Goal: Task Accomplishment & Management: Manage account settings

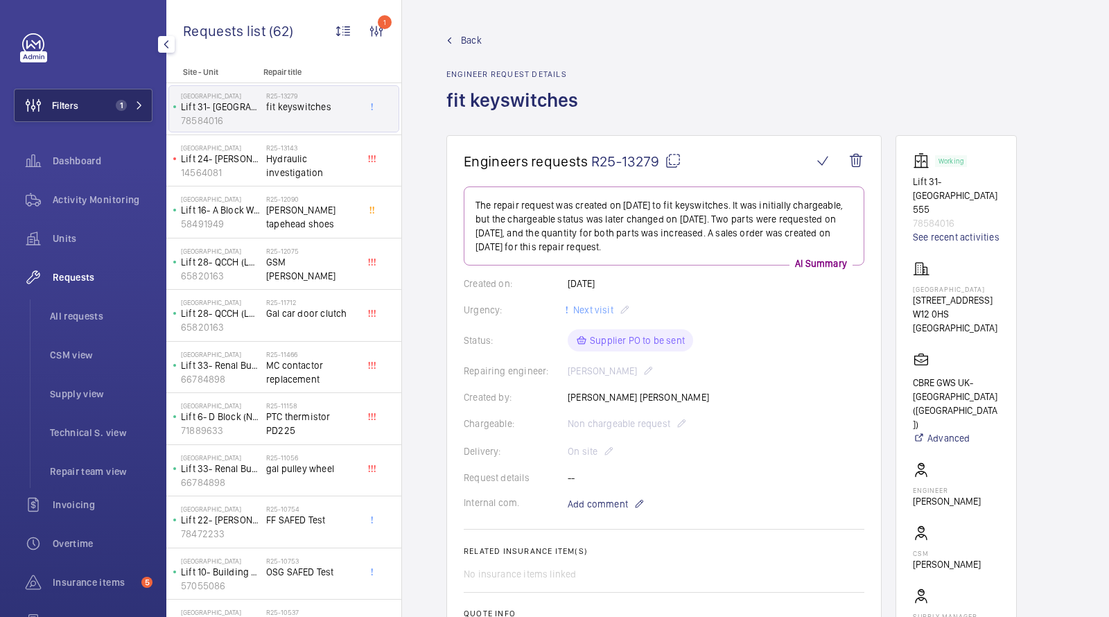
scroll to position [471, 0]
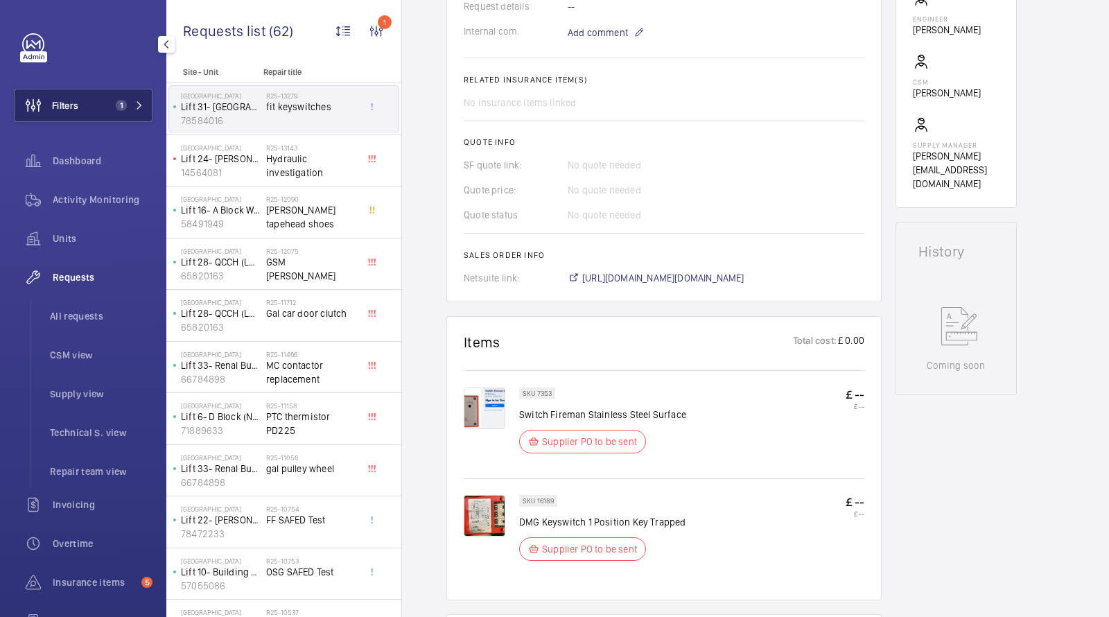
click at [137, 98] on button "Filters 1" at bounding box center [83, 105] width 139 height 33
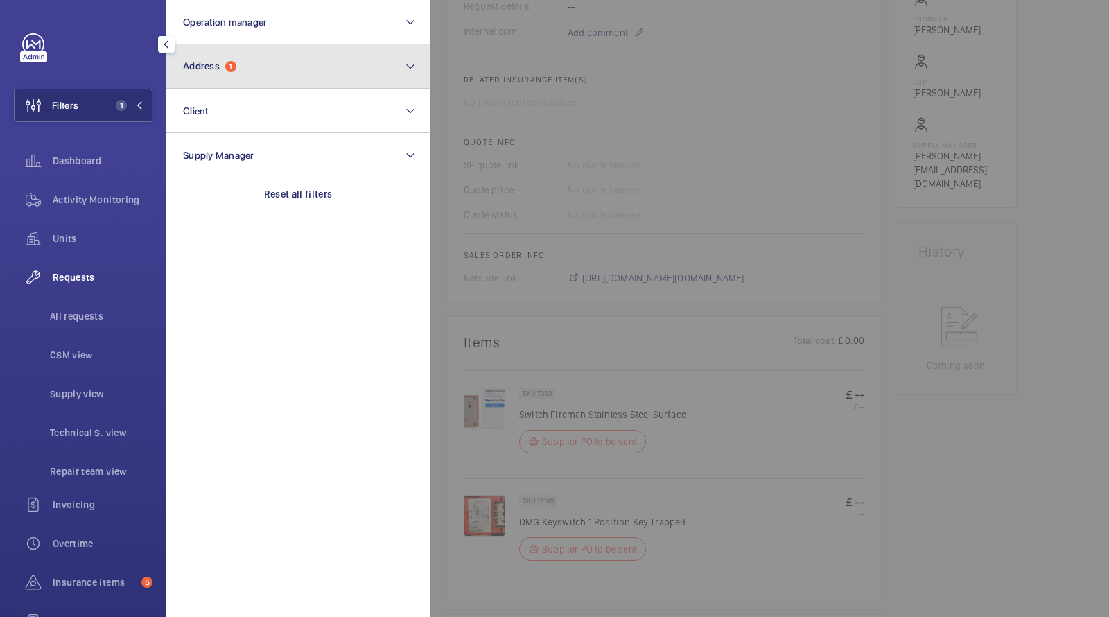
click at [212, 83] on button "Address 1" at bounding box center [297, 66] width 263 height 44
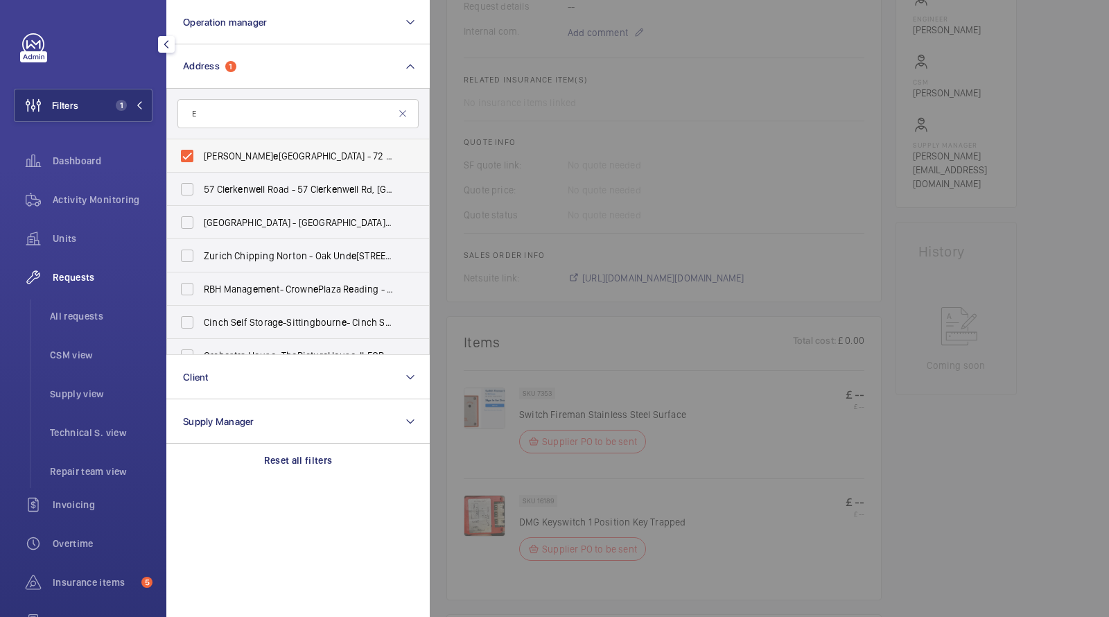
type input "E"
click at [253, 158] on span "[PERSON_NAME][GEOGRAPHIC_DATA] - [STREET_ADDRESS]" at bounding box center [299, 156] width 191 height 14
click at [201, 158] on input "[PERSON_NAME][GEOGRAPHIC_DATA] - [STREET_ADDRESS]" at bounding box center [187, 156] width 28 height 28
checkbox input "false"
click at [240, 119] on input "E" at bounding box center [297, 113] width 241 height 29
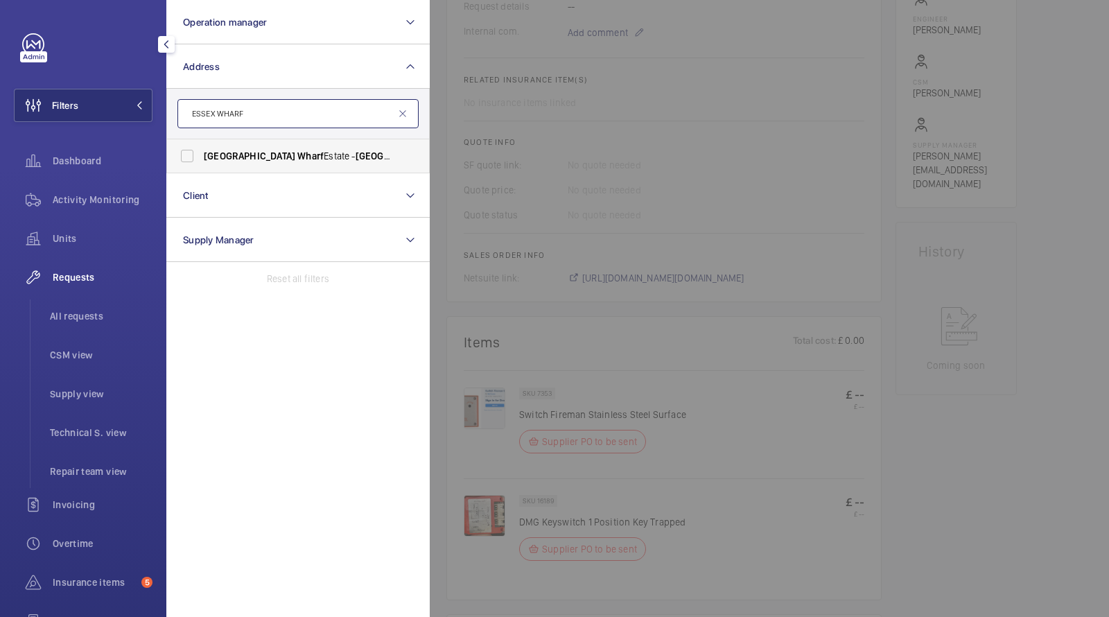
type input "ESSEX WHARF"
click at [262, 157] on span "[GEOGRAPHIC_DATA] Wharf Estate - [GEOGRAPHIC_DATA] , [GEOGRAPHIC_DATA] E5 9HP" at bounding box center [299, 156] width 191 height 14
click at [201, 157] on input "[GEOGRAPHIC_DATA] Wharf Estate - [GEOGRAPHIC_DATA] , [GEOGRAPHIC_DATA] E5 9HP" at bounding box center [187, 156] width 28 height 28
checkbox input "true"
click at [76, 311] on span "All requests" at bounding box center [101, 316] width 103 height 14
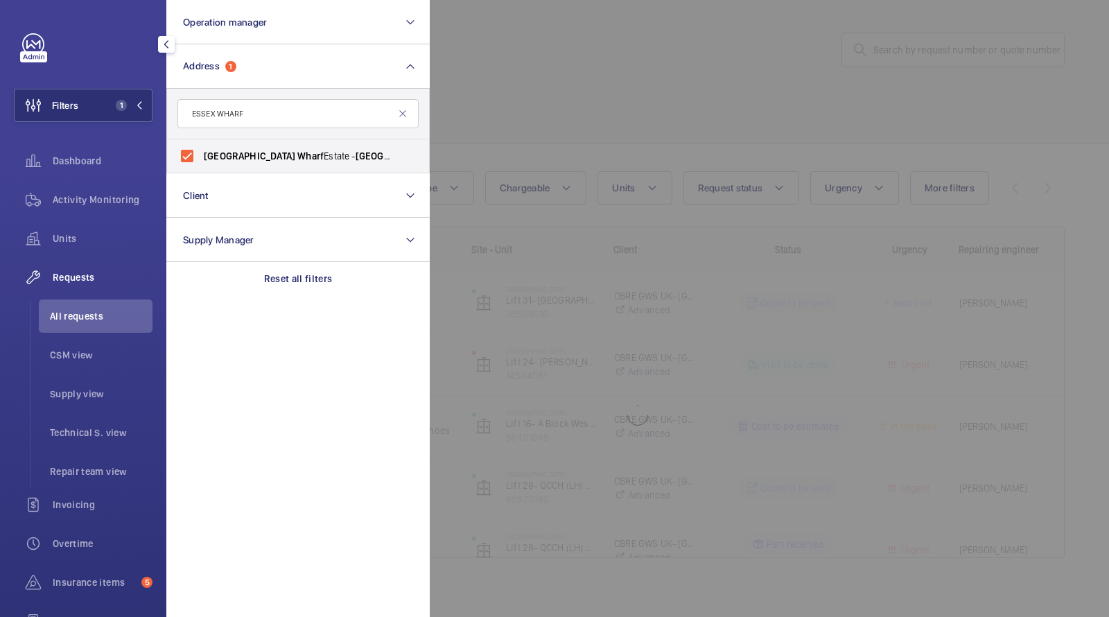
click at [550, 80] on div at bounding box center [984, 308] width 1109 height 617
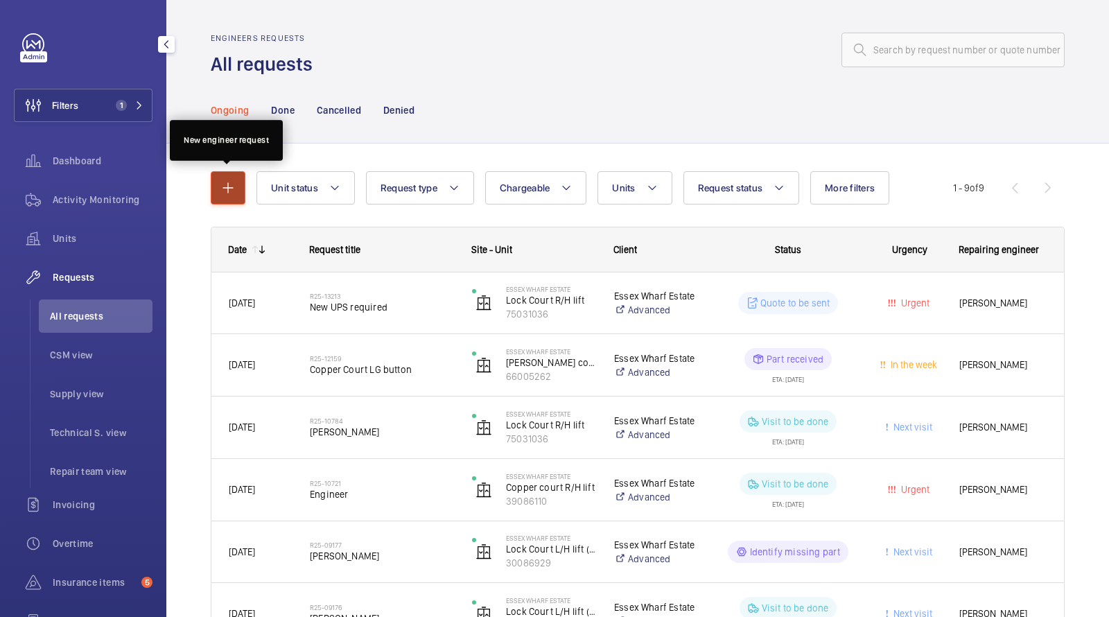
click at [233, 188] on mat-icon "button" at bounding box center [228, 187] width 17 height 17
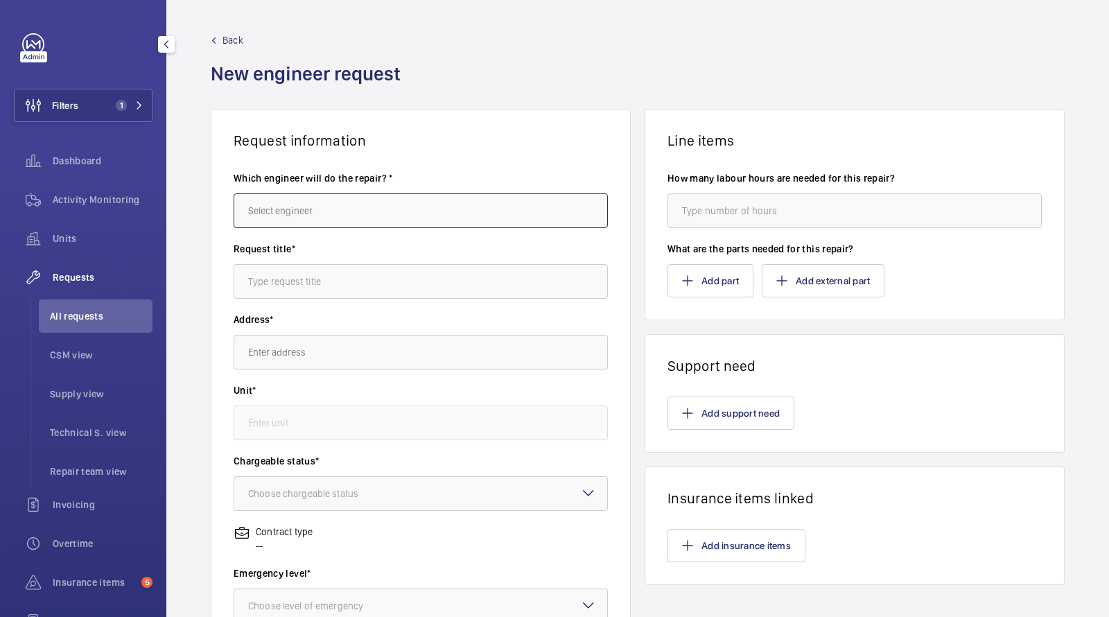
click at [357, 209] on input "text" at bounding box center [421, 210] width 374 height 35
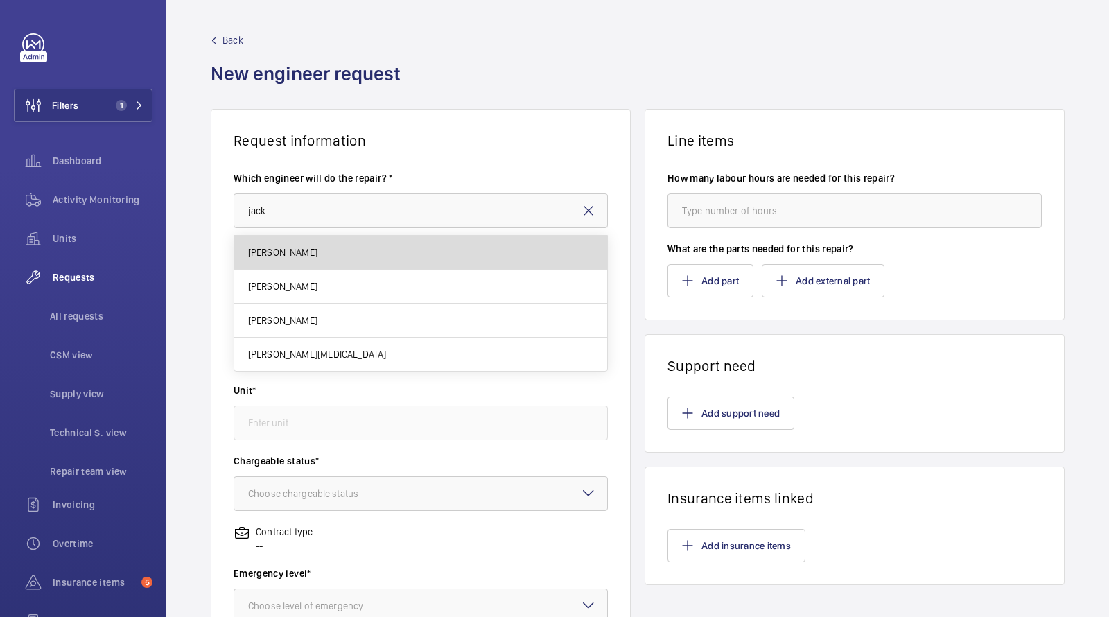
click at [328, 257] on mat-option "[PERSON_NAME]" at bounding box center [420, 253] width 373 height 34
type input "[PERSON_NAME]"
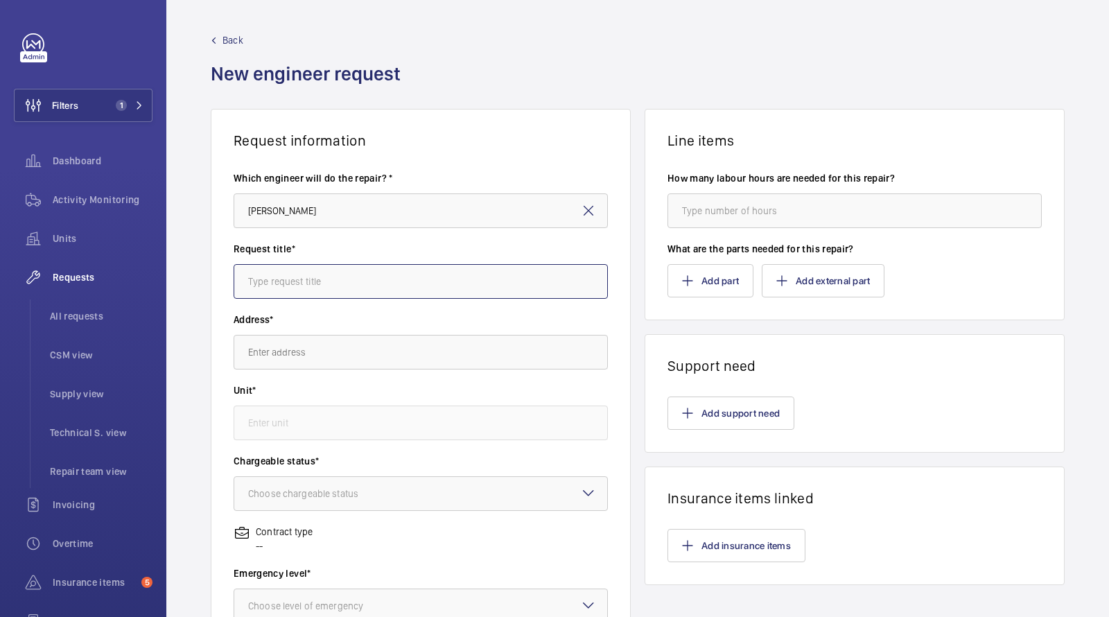
click at [309, 285] on input "text" at bounding box center [421, 281] width 374 height 35
type input "Meet CCTV engineers on site on the 9th & 10th"
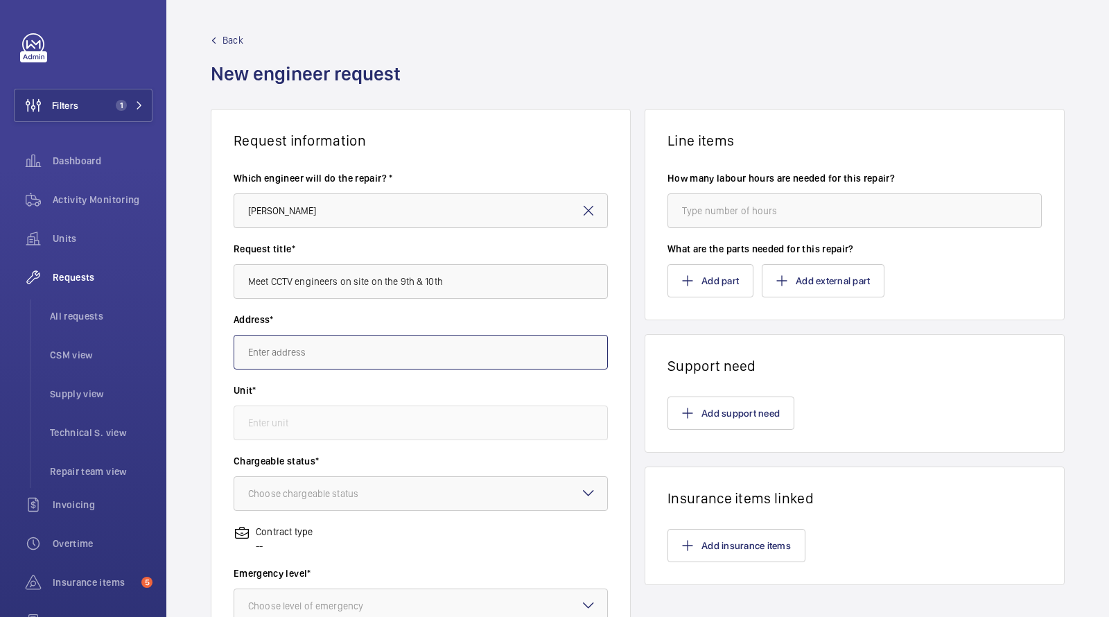
click at [321, 352] on input "text" at bounding box center [421, 352] width 374 height 35
click at [324, 394] on span "[GEOGRAPHIC_DATA] Wharf Estate [GEOGRAPHIC_DATA], E5 9HP [GEOGRAPHIC_DATA]" at bounding box center [421, 394] width 346 height 14
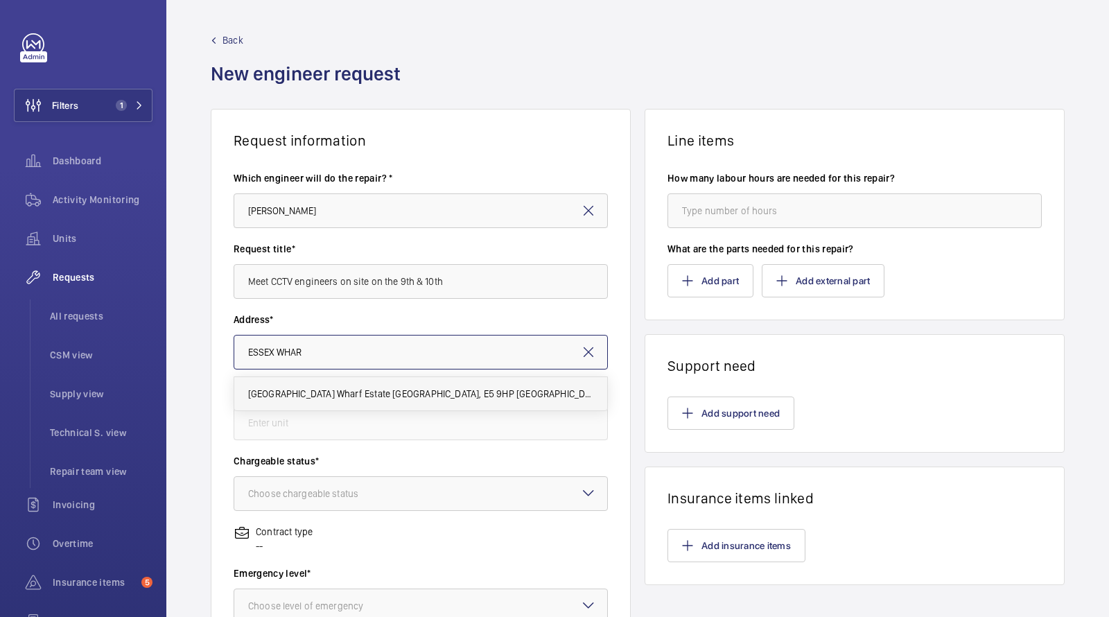
type input "[GEOGRAPHIC_DATA] Wharf Estate [GEOGRAPHIC_DATA], E5 9HP [GEOGRAPHIC_DATA]"
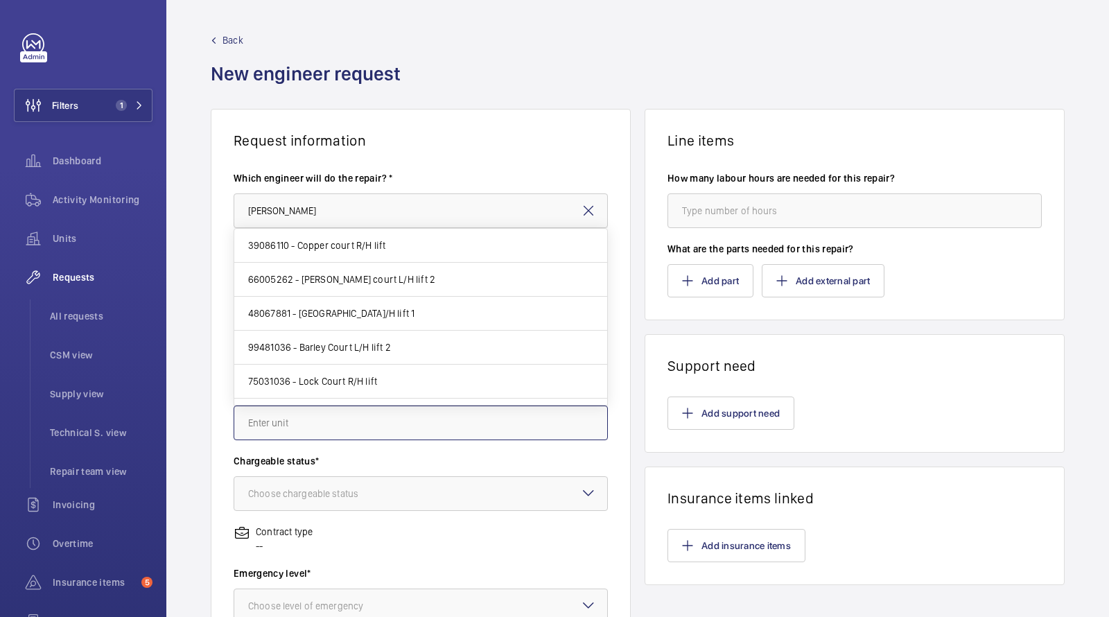
click at [303, 415] on input "text" at bounding box center [421, 422] width 374 height 35
click at [361, 240] on span "39086110 - Copper court R/H lift" at bounding box center [317, 245] width 138 height 14
type input "39086110 - Copper court R/H lift"
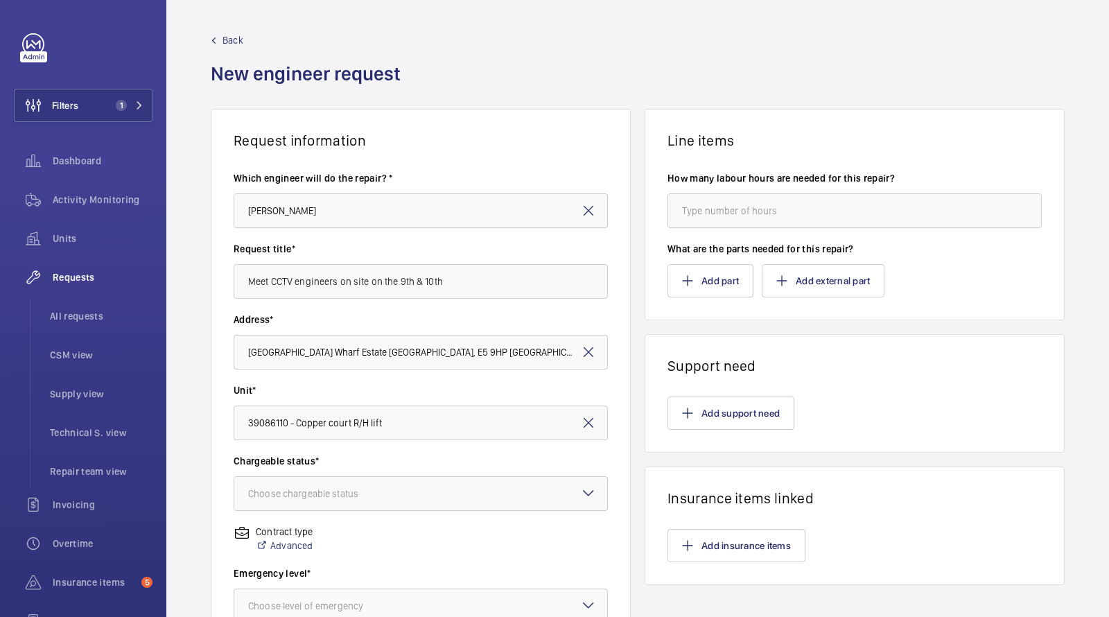
click at [306, 474] on wm-front-input-dropdown "Chargeable status* Choose chargeable status" at bounding box center [421, 482] width 374 height 57
click at [300, 493] on div "Choose chargeable status" at bounding box center [320, 493] width 145 height 14
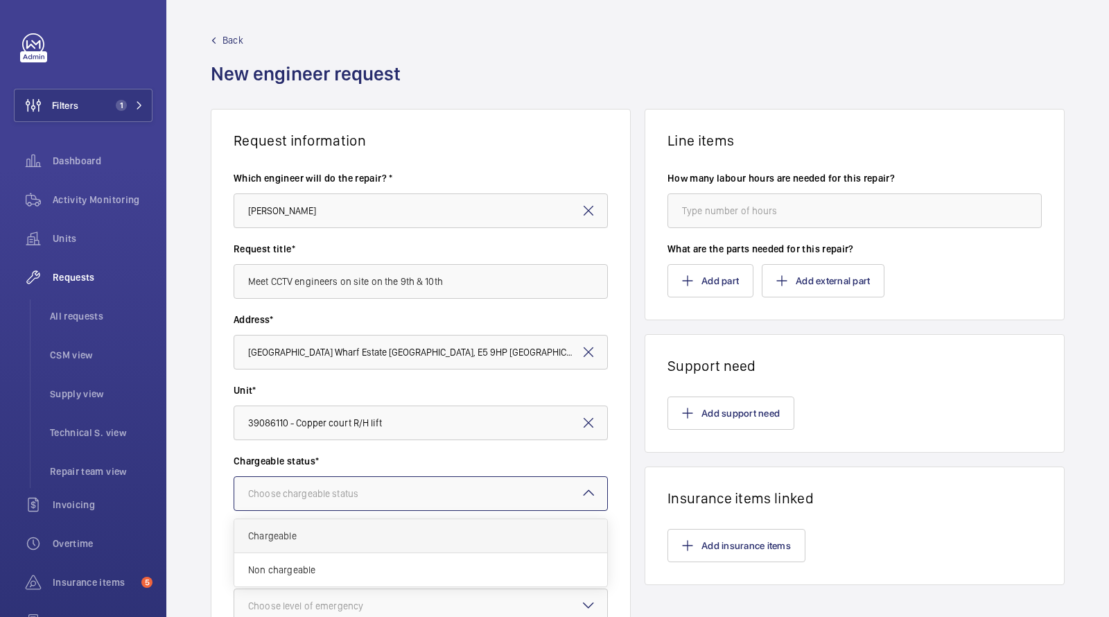
click at [309, 534] on span "Chargeable" at bounding box center [420, 536] width 345 height 14
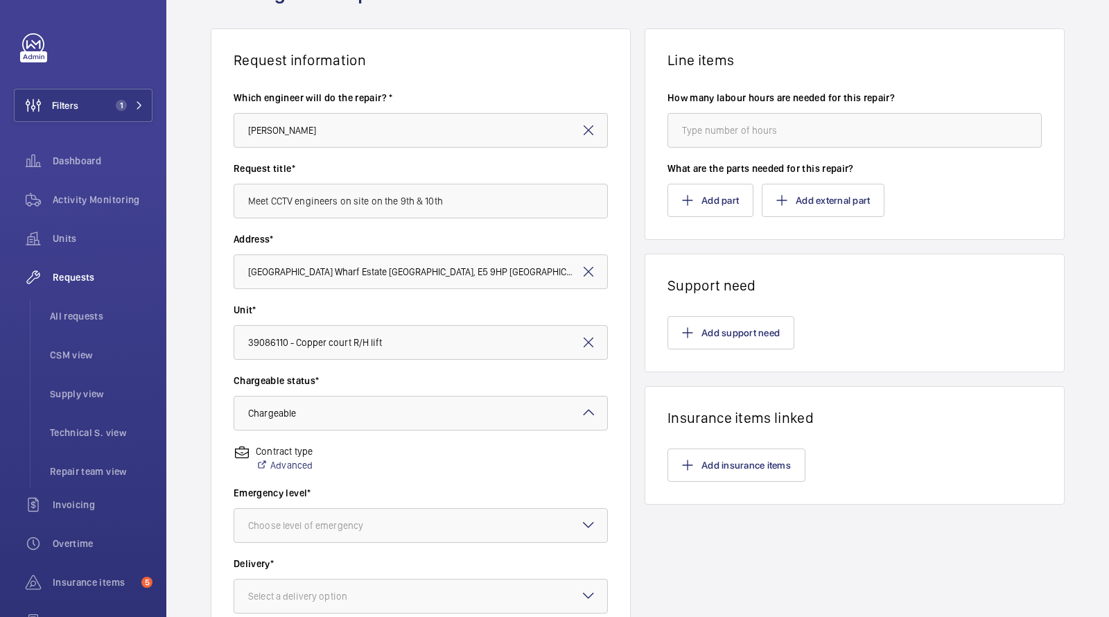
scroll to position [279, 0]
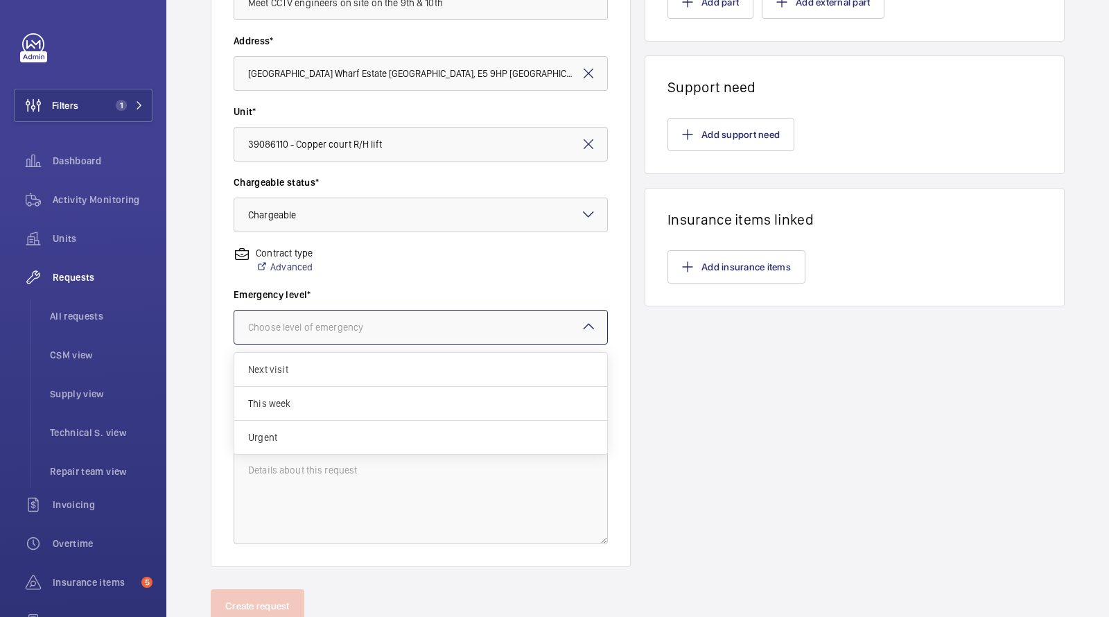
click at [325, 335] on div at bounding box center [420, 326] width 373 height 33
click at [283, 435] on span "Urgent" at bounding box center [420, 437] width 345 height 14
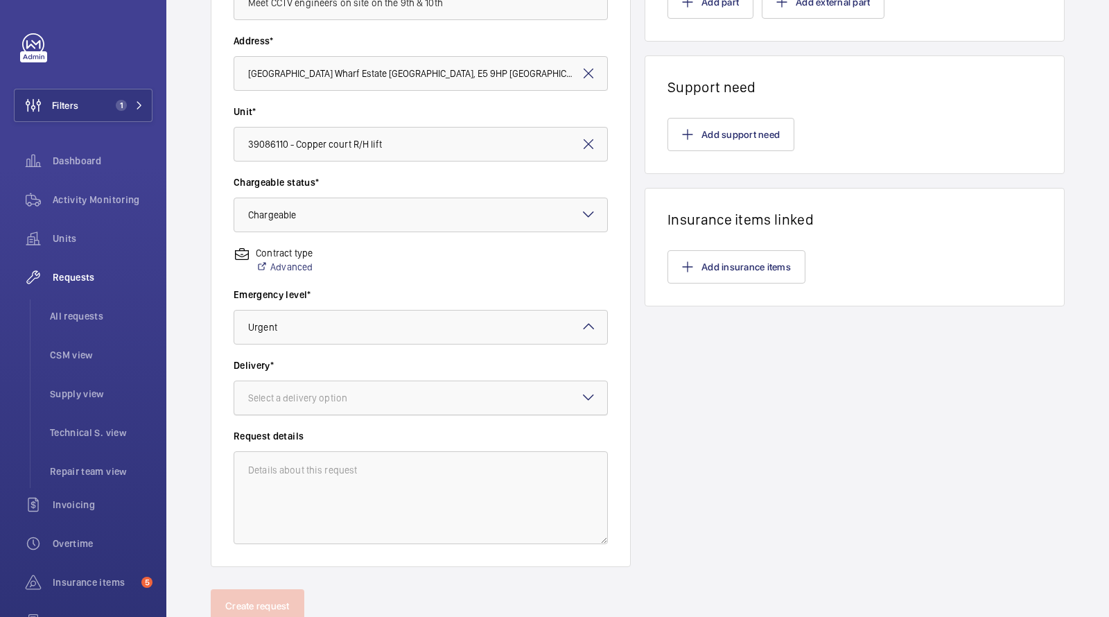
click at [324, 391] on div "Select a delivery option" at bounding box center [315, 398] width 134 height 14
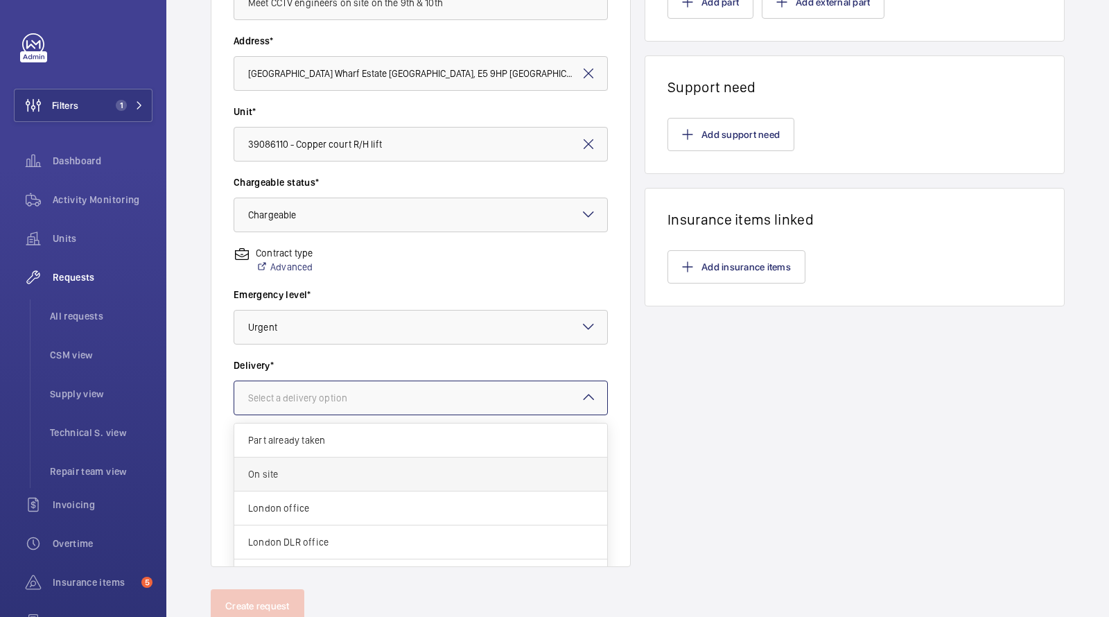
click at [305, 468] on span "On site" at bounding box center [420, 474] width 345 height 14
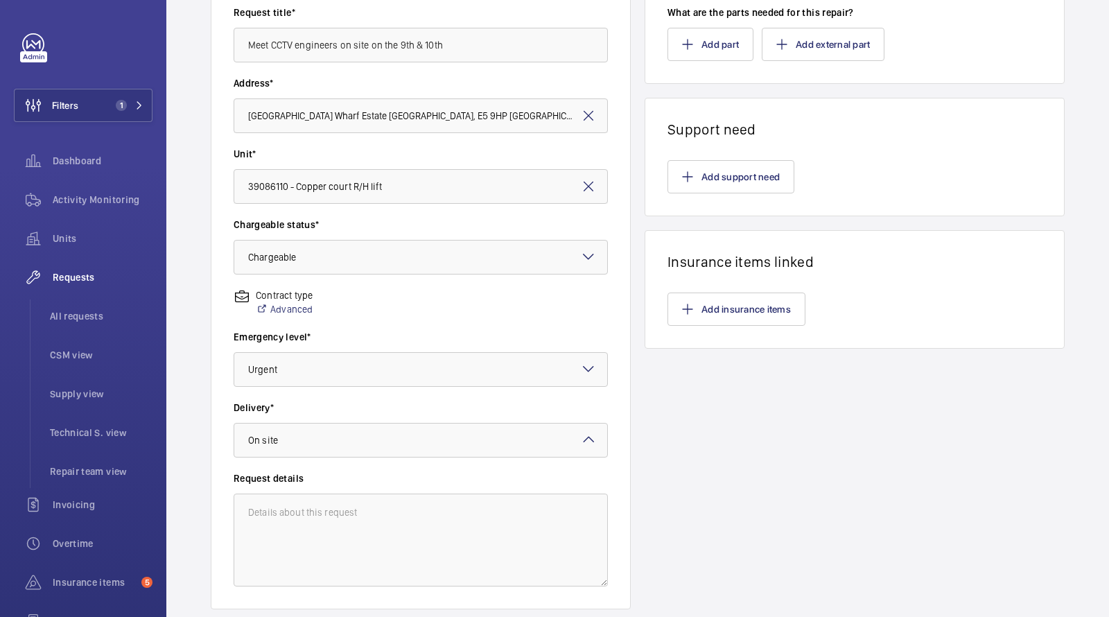
scroll to position [167, 0]
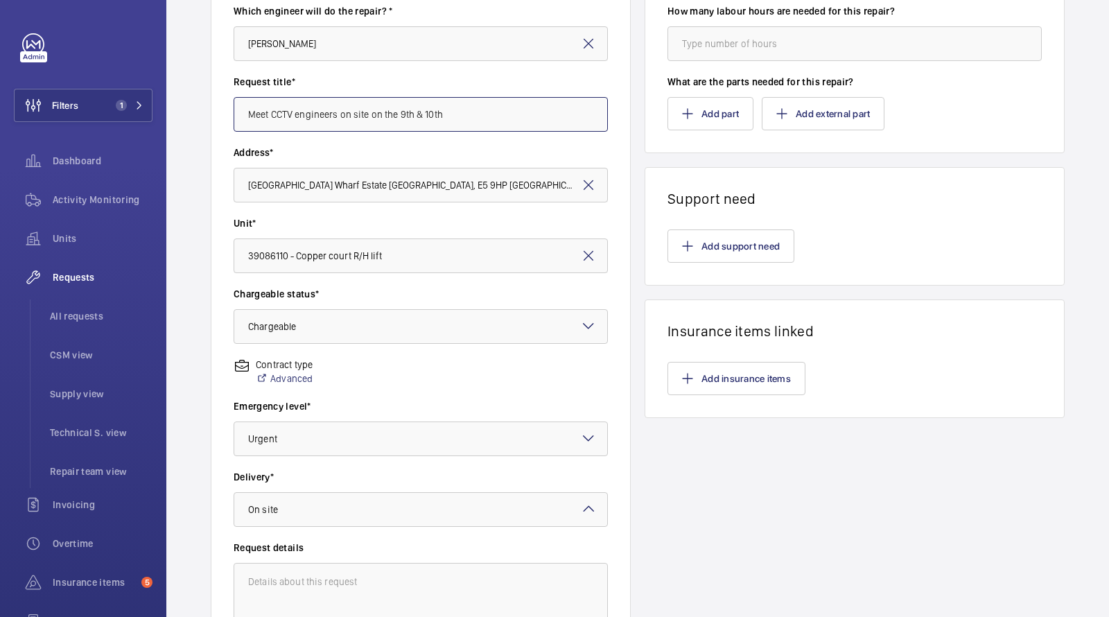
click at [347, 118] on input "Meet CCTV engineers on site on the 9th & 10th" at bounding box center [421, 114] width 374 height 35
click at [744, 252] on button "Add support need" at bounding box center [730, 245] width 127 height 33
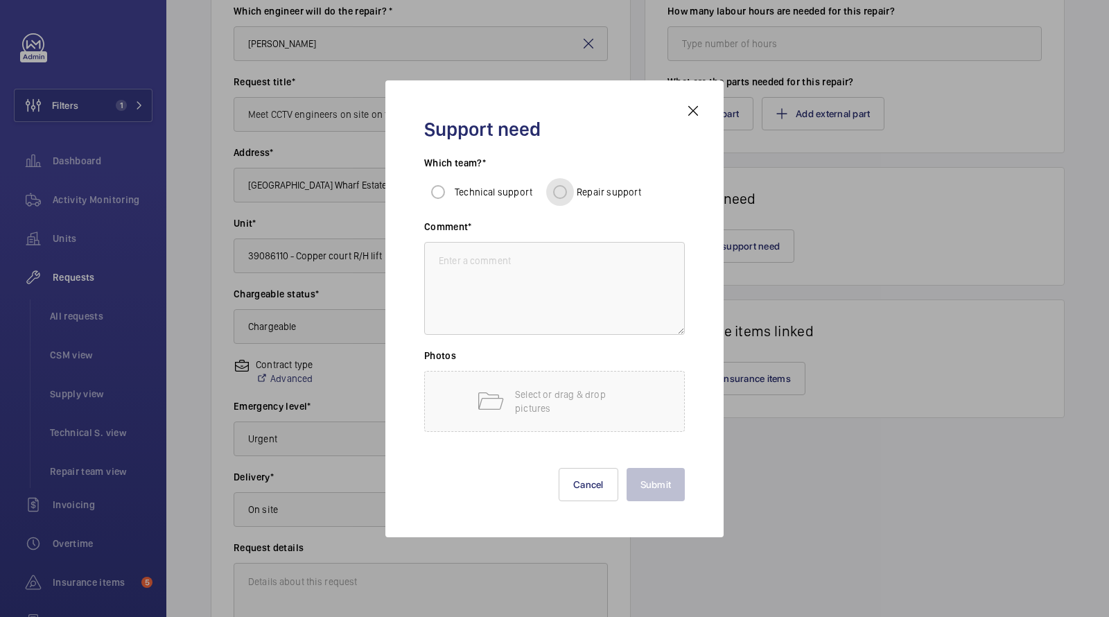
click at [559, 191] on input "Repair support" at bounding box center [560, 192] width 28 height 28
radio input "true"
click at [543, 279] on textarea at bounding box center [554, 288] width 261 height 93
paste textarea "Meet CCTV engineers on site on the 9th & 10th"
type textarea "Meet CCTV engineers on site on the 9th & 10th"
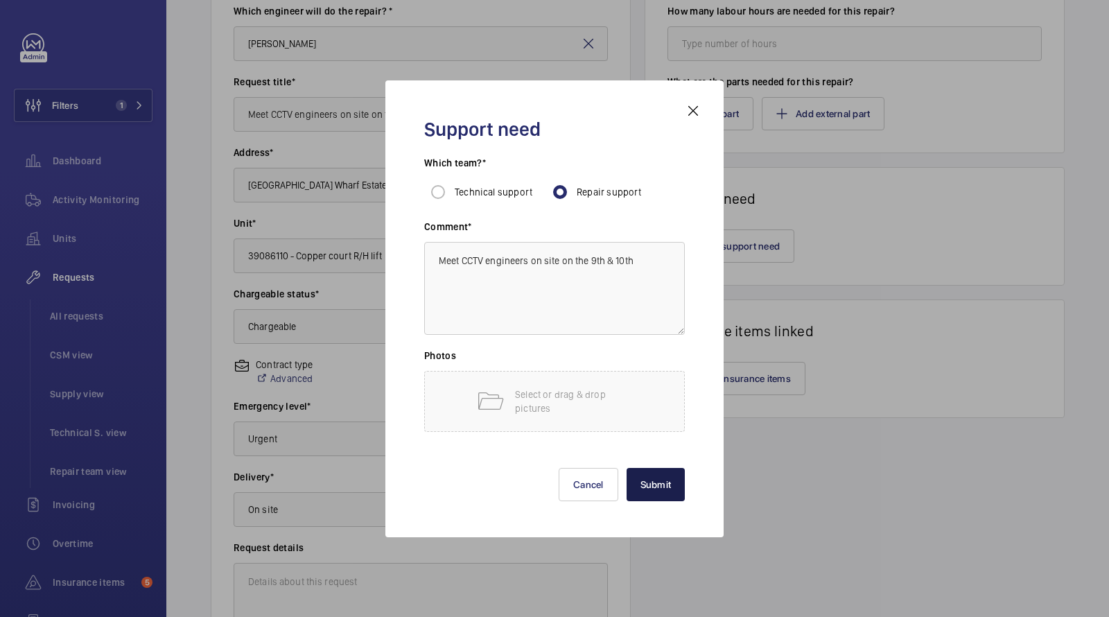
click at [645, 480] on button "Submit" at bounding box center [655, 484] width 59 height 33
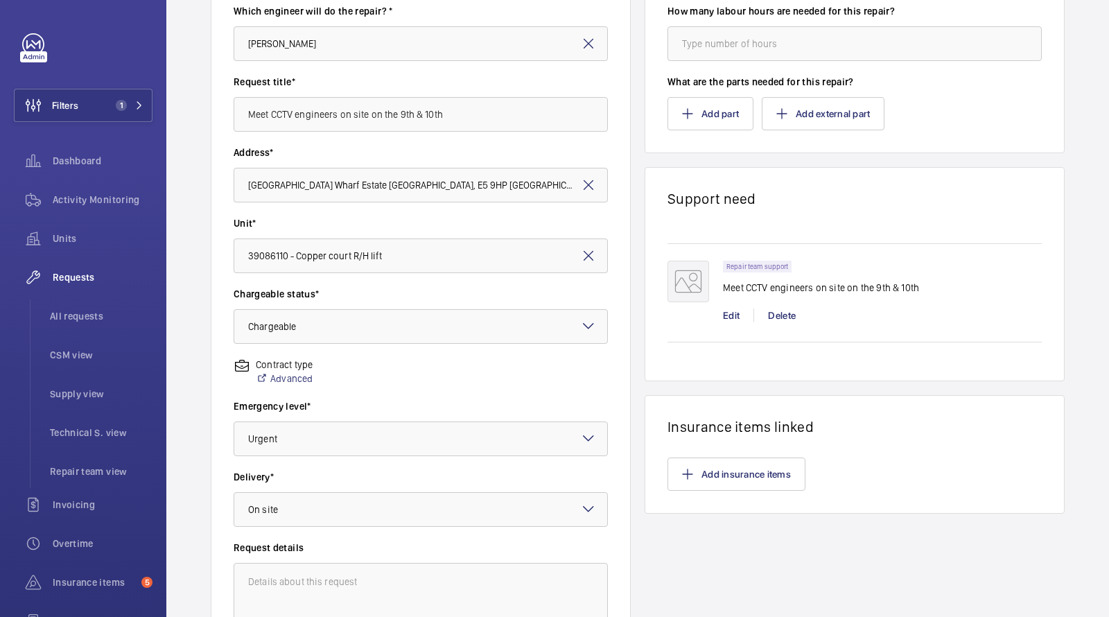
scroll to position [327, 0]
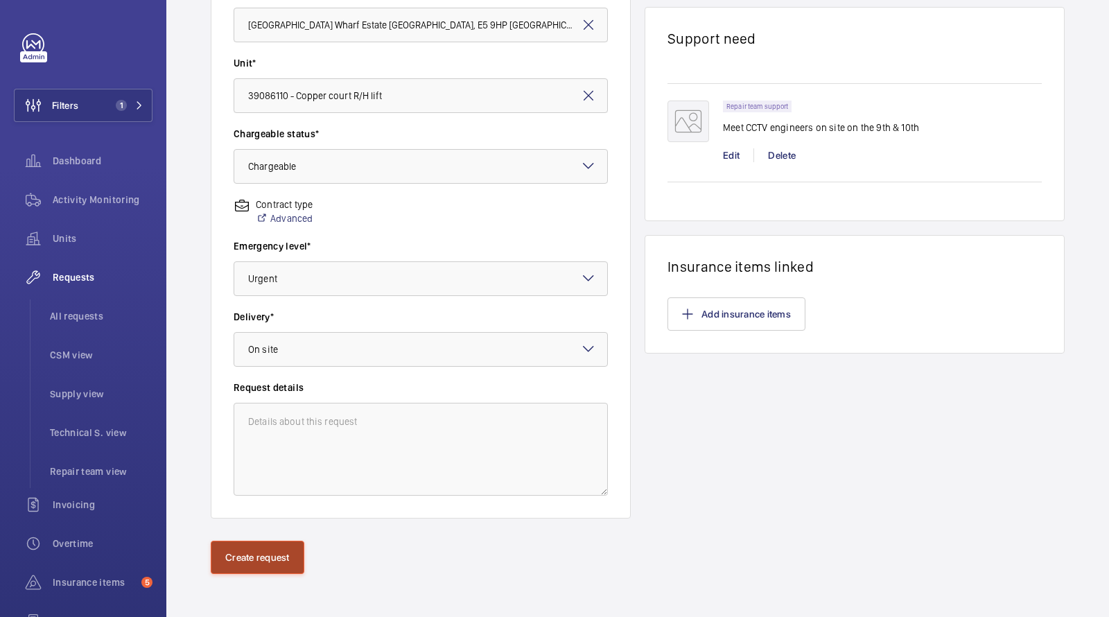
click at [256, 563] on button "Create request" at bounding box center [258, 556] width 94 height 33
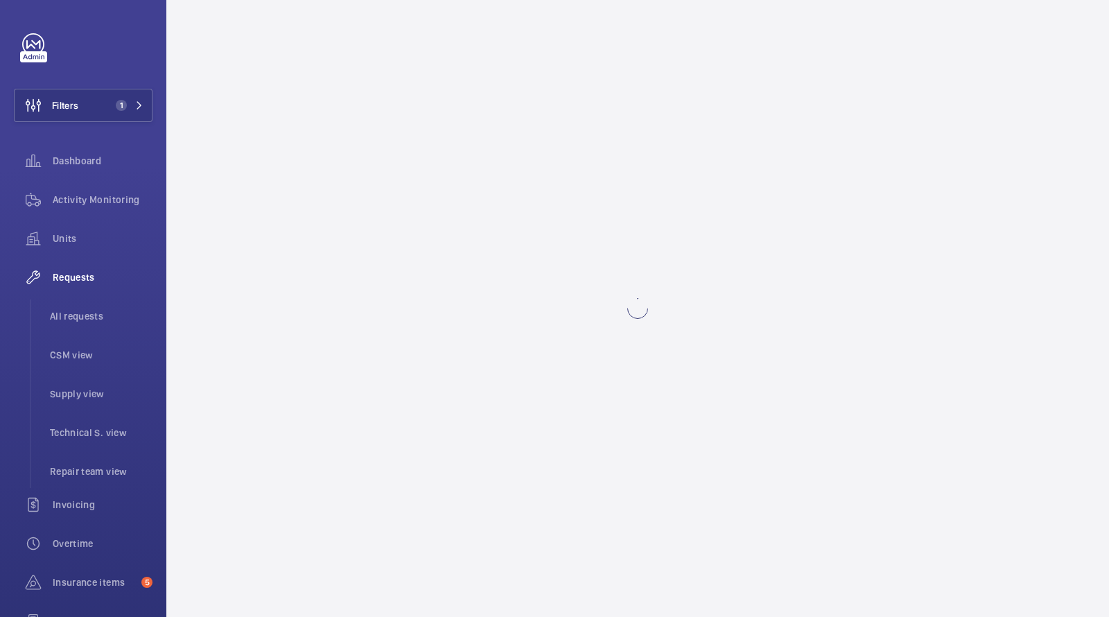
scroll to position [0, 0]
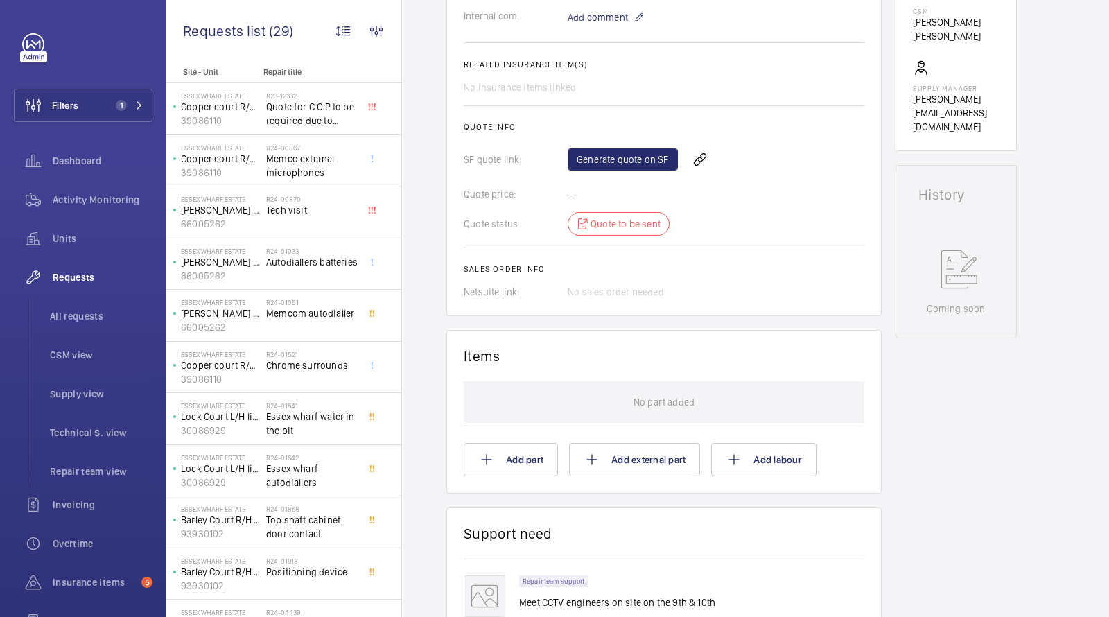
scroll to position [471, 0]
click at [619, 159] on link "Generate quote on SF" at bounding box center [622, 161] width 110 height 22
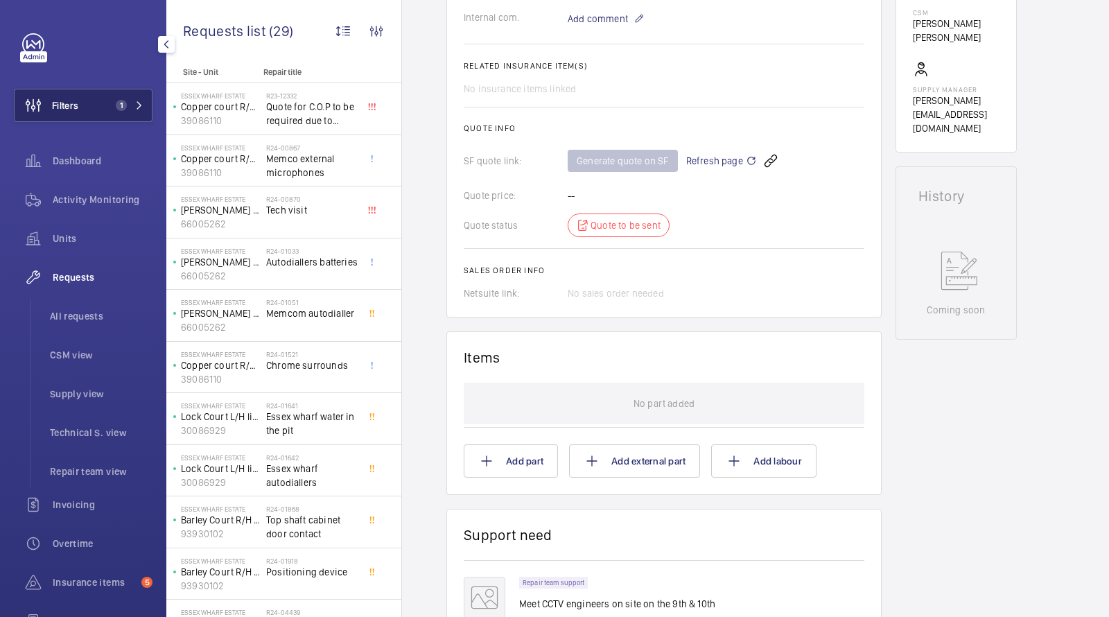
click at [123, 100] on span "1" at bounding box center [121, 105] width 11 height 11
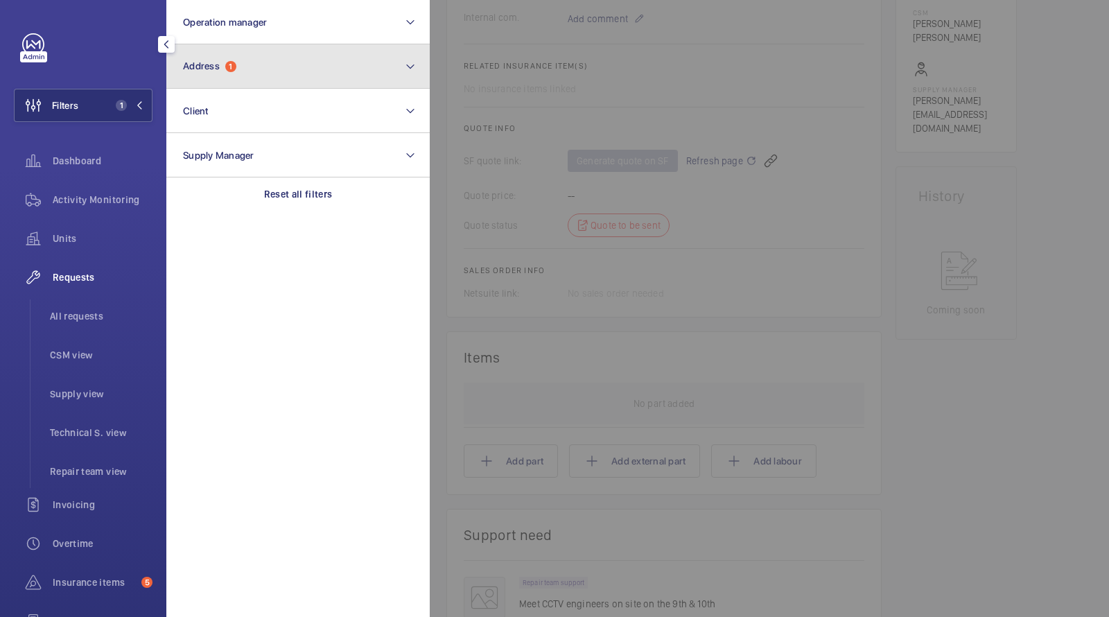
click at [207, 71] on span "Address" at bounding box center [201, 65] width 37 height 11
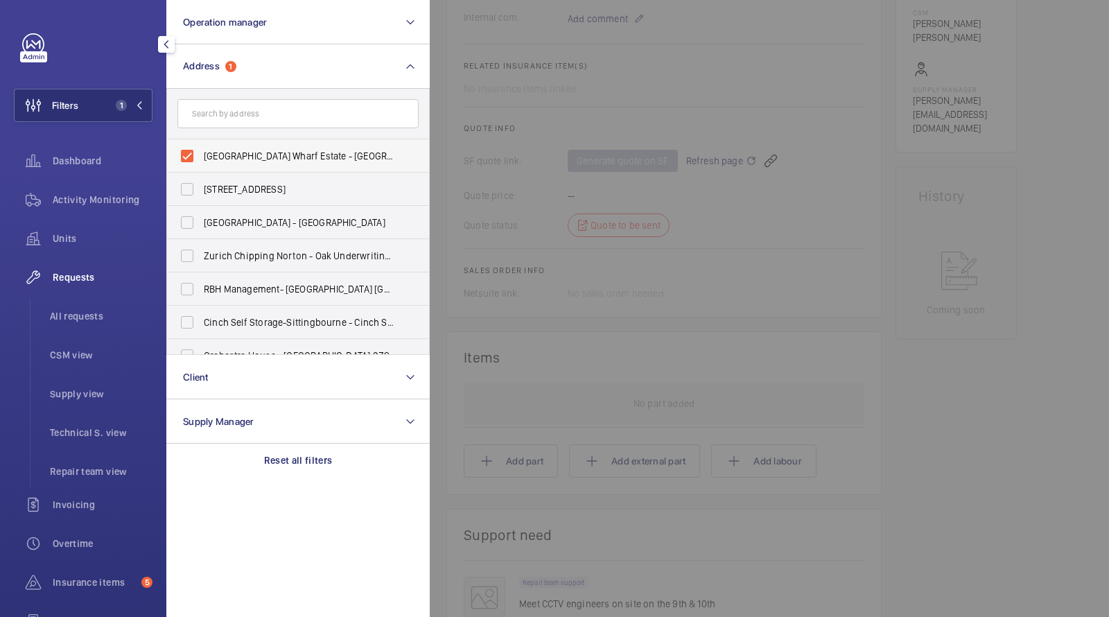
click at [249, 149] on span "[GEOGRAPHIC_DATA] Wharf Estate - [GEOGRAPHIC_DATA], [GEOGRAPHIC_DATA] E5 9HP" at bounding box center [299, 156] width 191 height 14
click at [201, 148] on input "[GEOGRAPHIC_DATA] Wharf Estate - [GEOGRAPHIC_DATA], [GEOGRAPHIC_DATA] E5 9HP" at bounding box center [187, 156] width 28 height 28
checkbox input "false"
click at [249, 121] on input "text" at bounding box center [297, 113] width 241 height 29
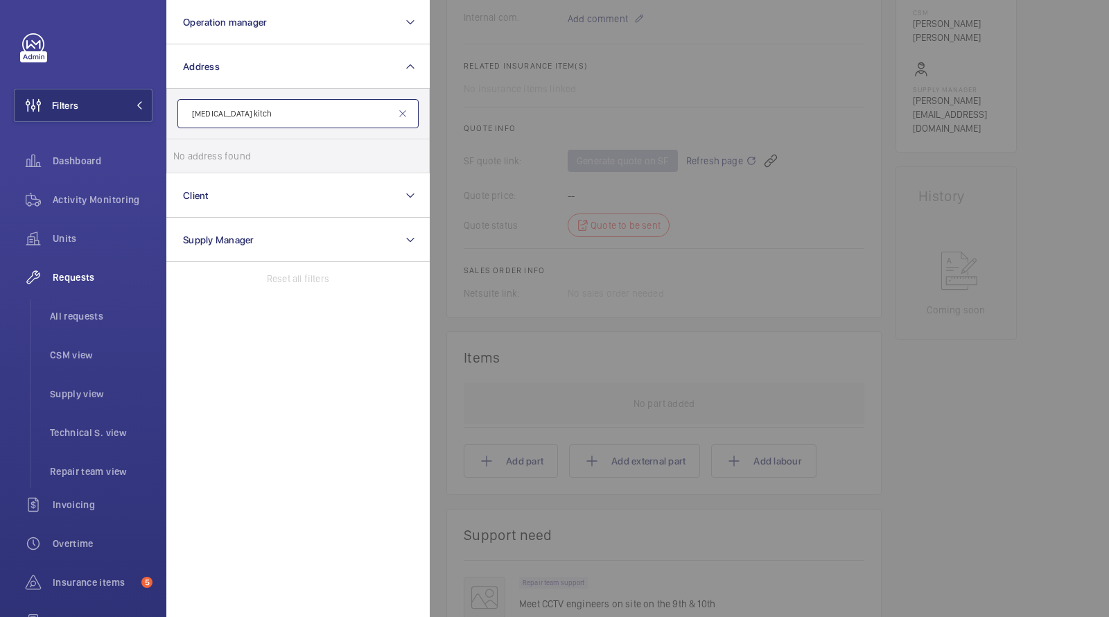
type input "[MEDICAL_DATA] kitch"
click at [71, 303] on li "All requests" at bounding box center [96, 315] width 114 height 33
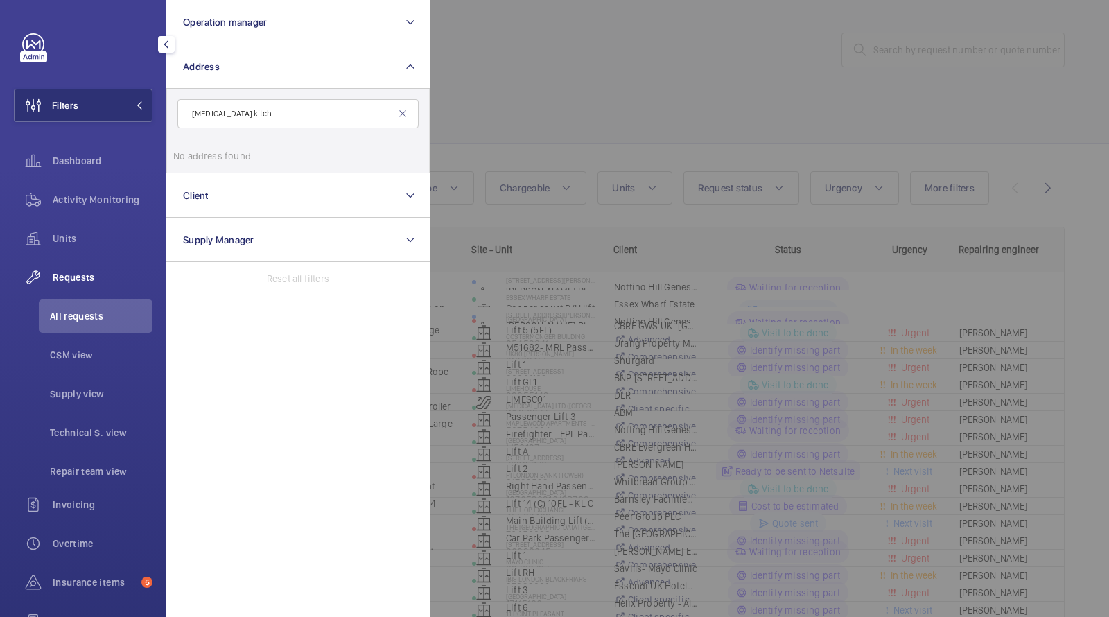
click at [595, 103] on div at bounding box center [984, 308] width 1109 height 617
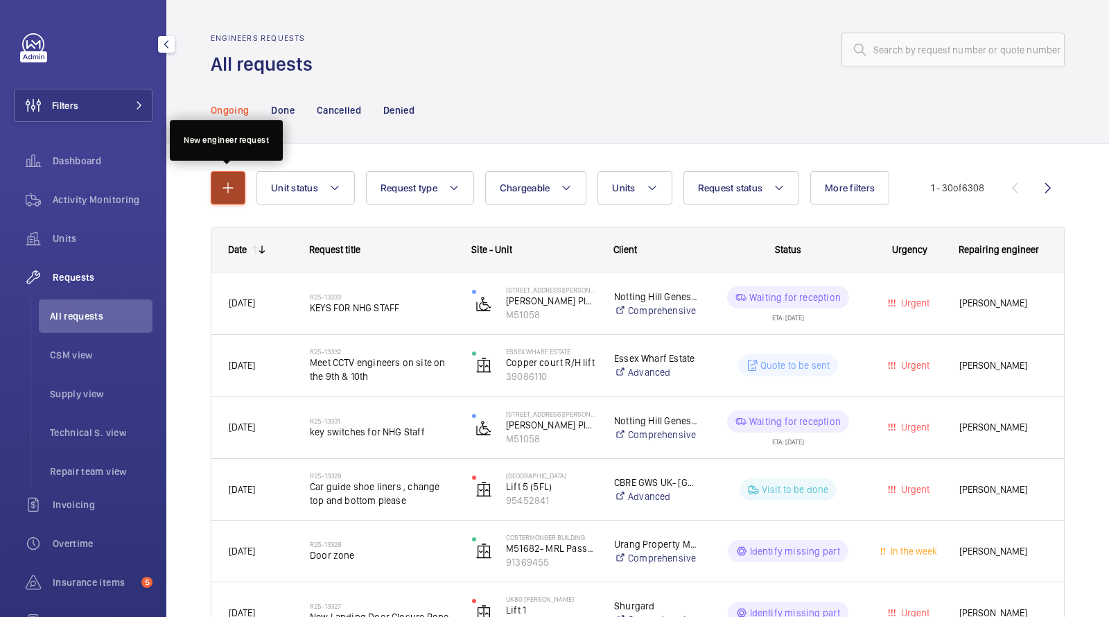
click at [224, 193] on mat-icon "button" at bounding box center [228, 187] width 17 height 17
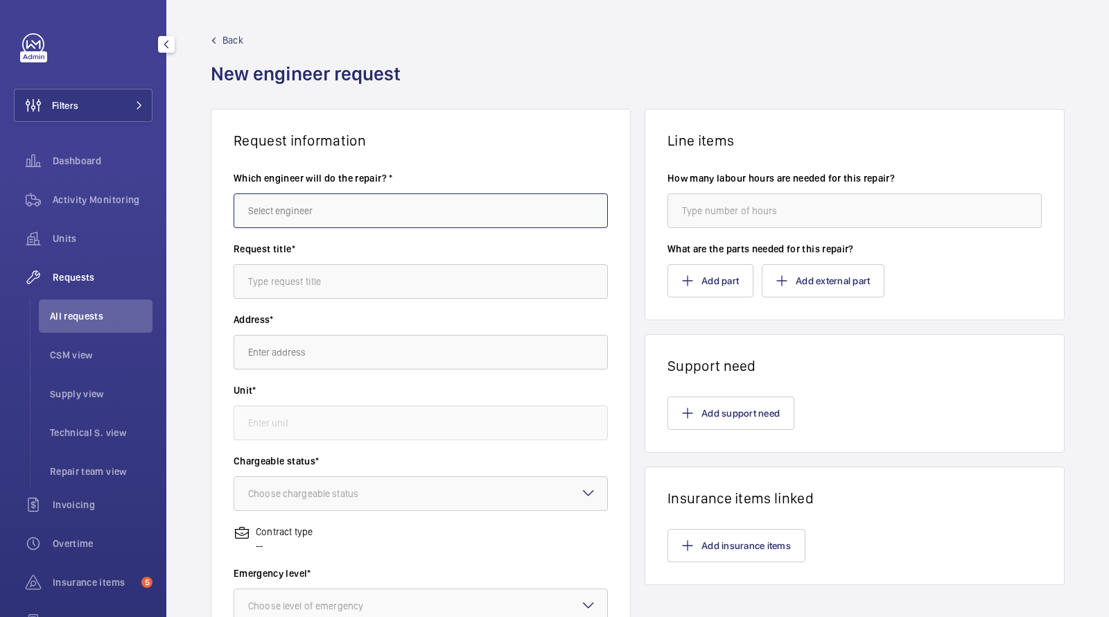
click at [310, 215] on input "text" at bounding box center [421, 210] width 374 height 35
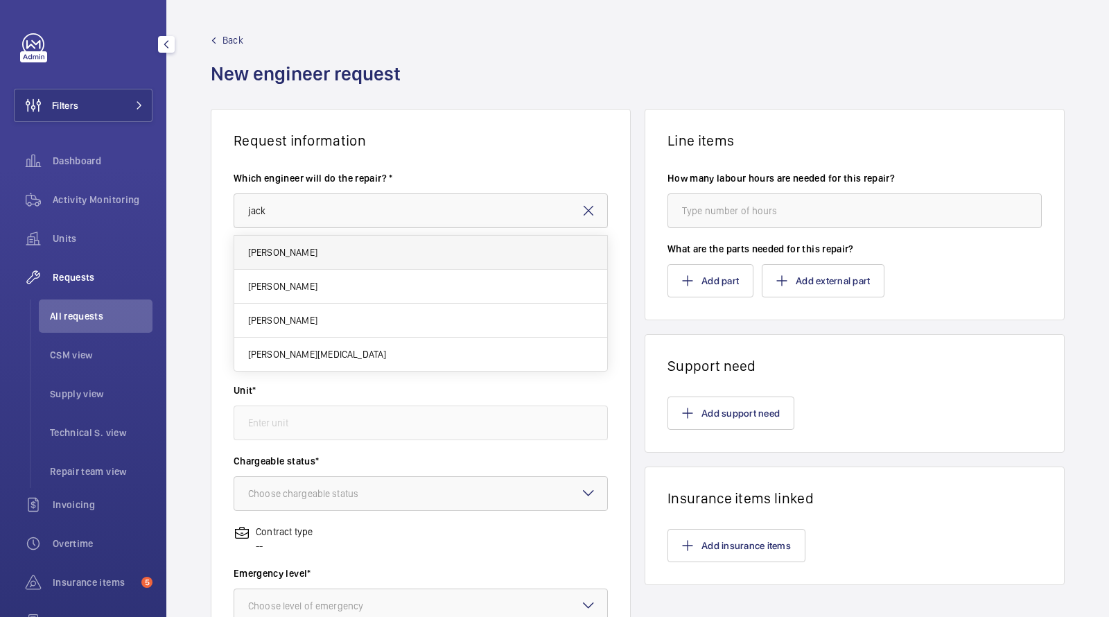
click at [351, 249] on mat-option "[PERSON_NAME]" at bounding box center [420, 253] width 373 height 34
type input "[PERSON_NAME]"
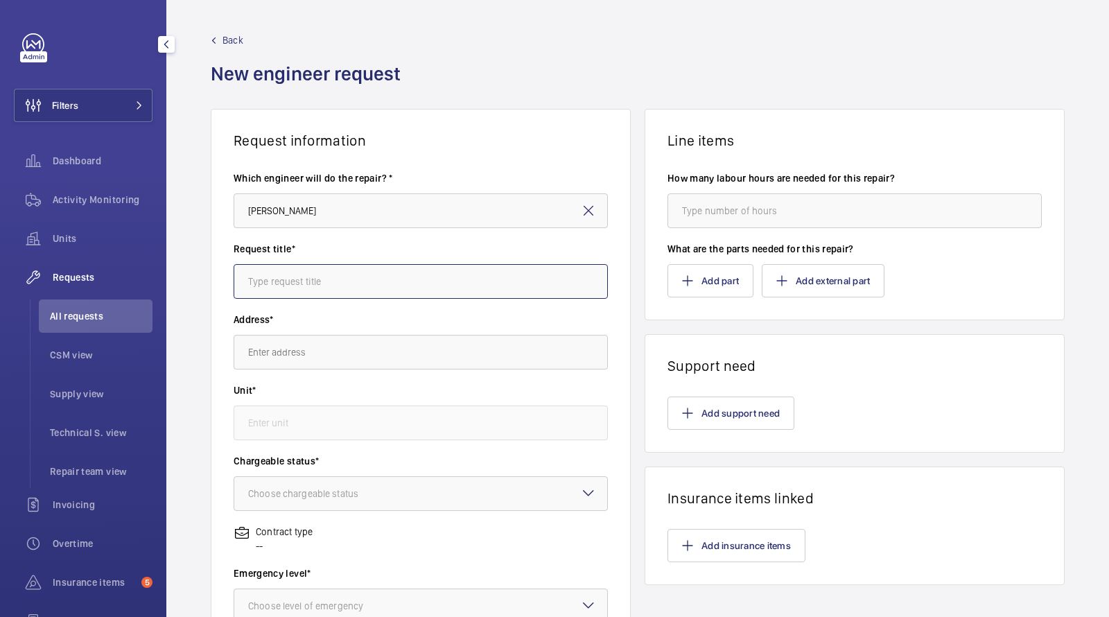
click at [324, 279] on input "text" at bounding box center [421, 281] width 374 height 35
paste input "Off Contract Repair - Encore Kitchens - Repair Team Attendance"
type input "Off Contract Repair - Encore Kitchens - Repair Team Attendance"
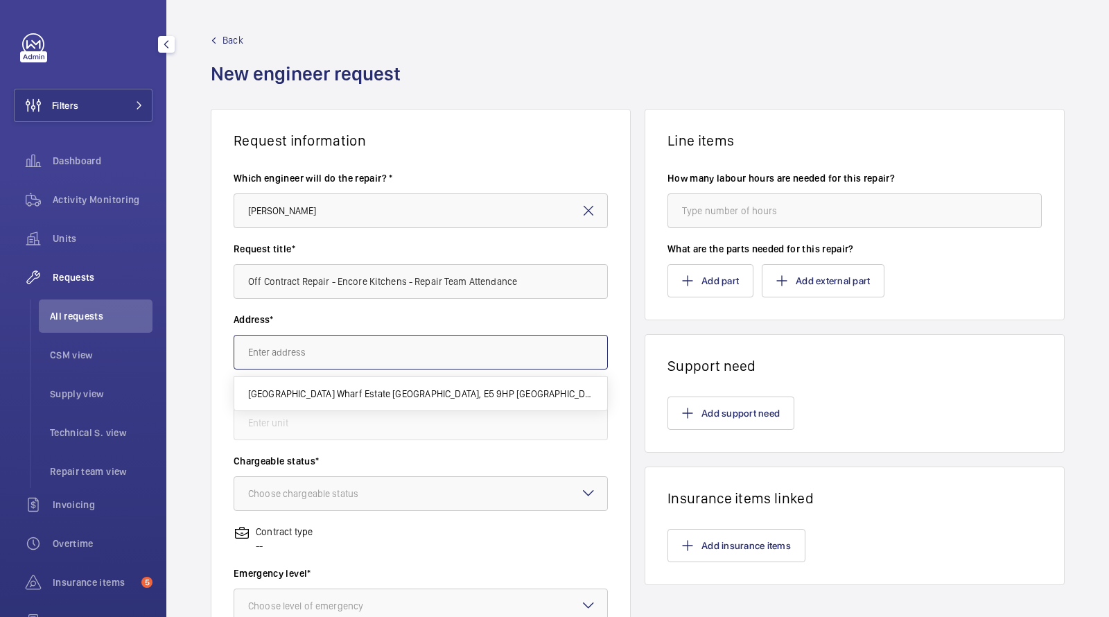
click at [331, 349] on input "text" at bounding box center [421, 352] width 374 height 35
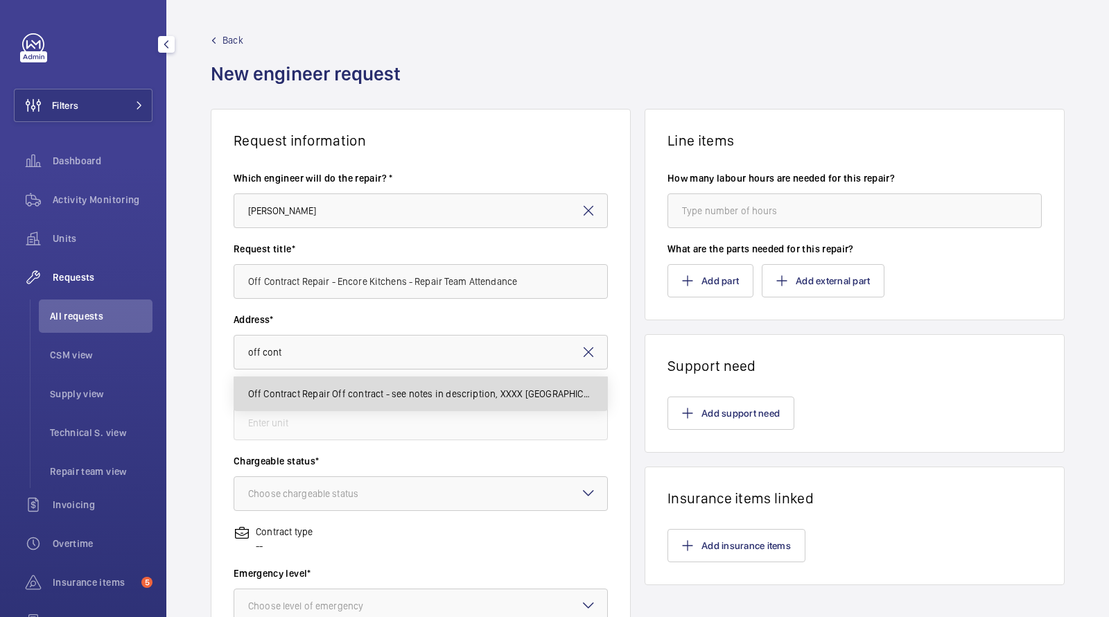
click at [382, 390] on span "Off Contract Repair Off contract - see notes in description, XXXX [GEOGRAPHIC_D…" at bounding box center [421, 394] width 346 height 14
type input "Off Contract Repair Off contract - see notes in description, XXXX [GEOGRAPHIC_D…"
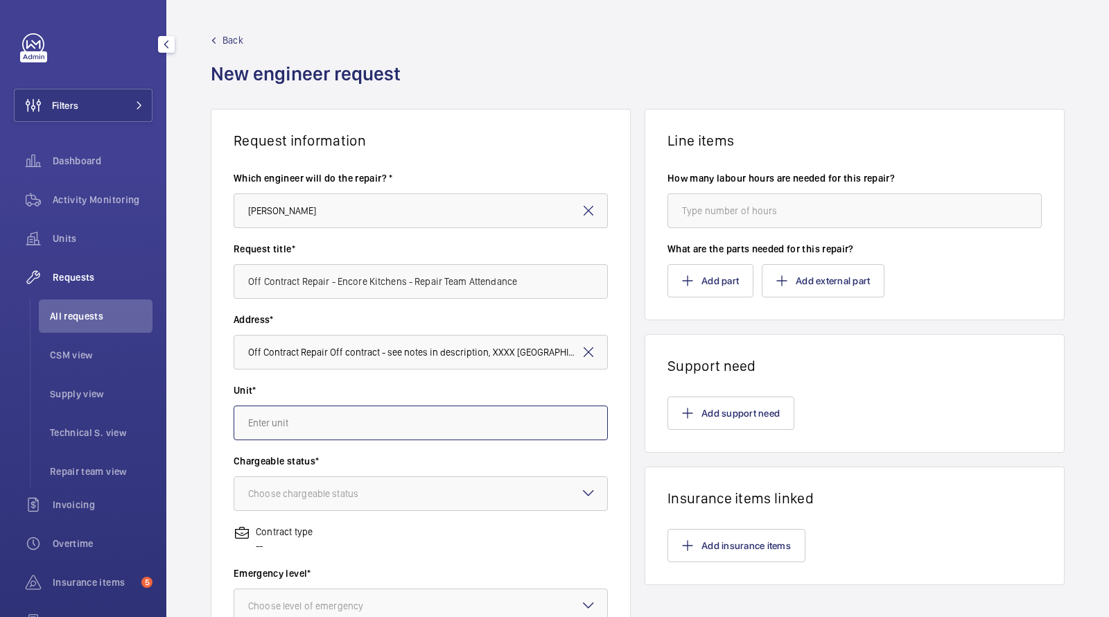
click at [346, 417] on input "text" at bounding box center [421, 422] width 374 height 35
click at [319, 491] on span "97359413 - Lift - Off Contract" at bounding box center [310, 498] width 125 height 14
type input "97359413 - Lift - Off Contract"
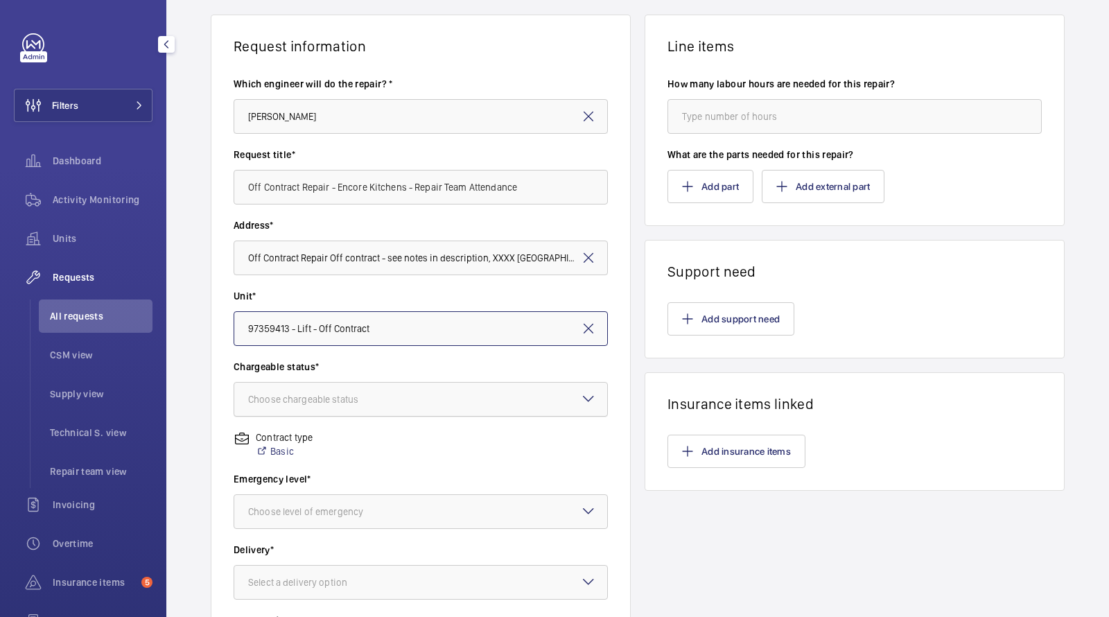
scroll to position [100, 0]
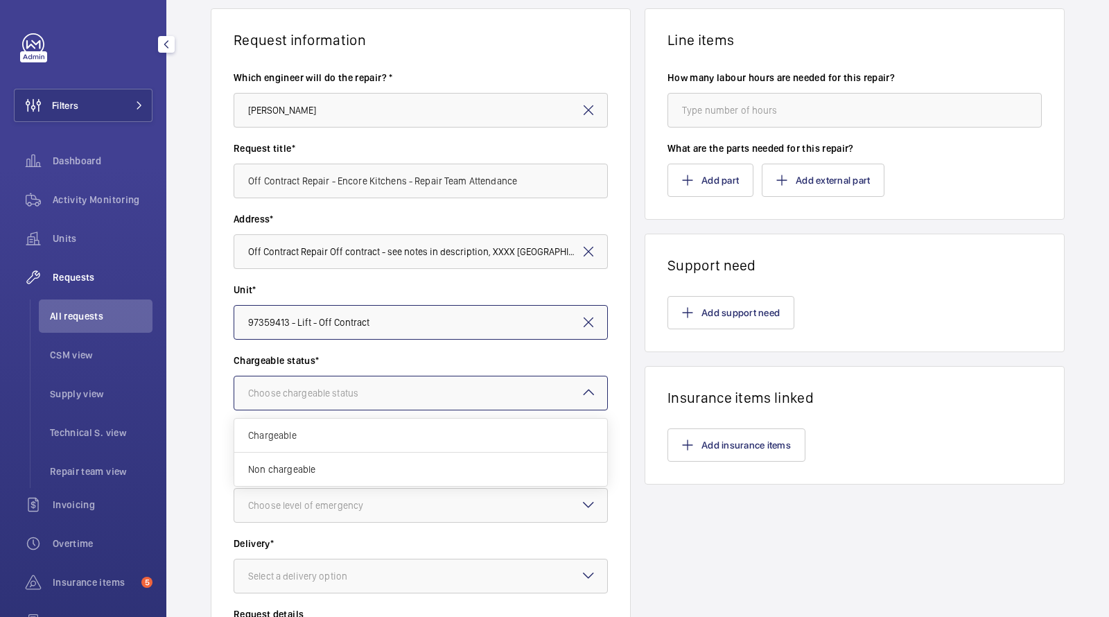
click at [305, 395] on div "Choose chargeable status" at bounding box center [320, 393] width 145 height 14
click at [293, 441] on span "Chargeable" at bounding box center [420, 435] width 345 height 14
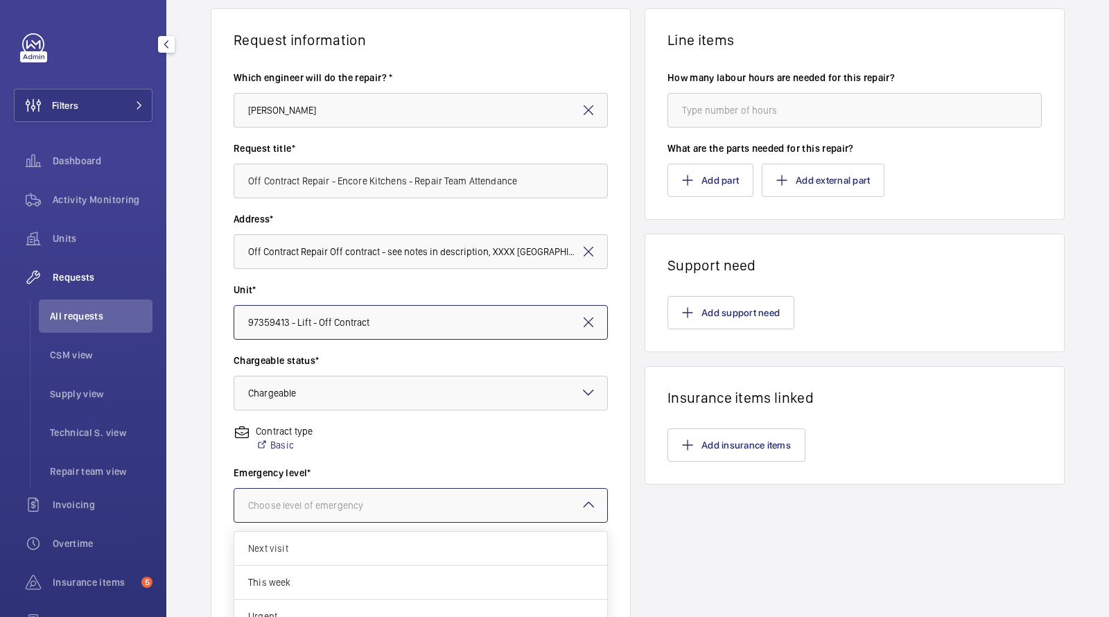
click at [293, 509] on div "Choose level of emergency" at bounding box center [323, 505] width 150 height 14
click at [296, 552] on span "Next visit" at bounding box center [420, 548] width 345 height 14
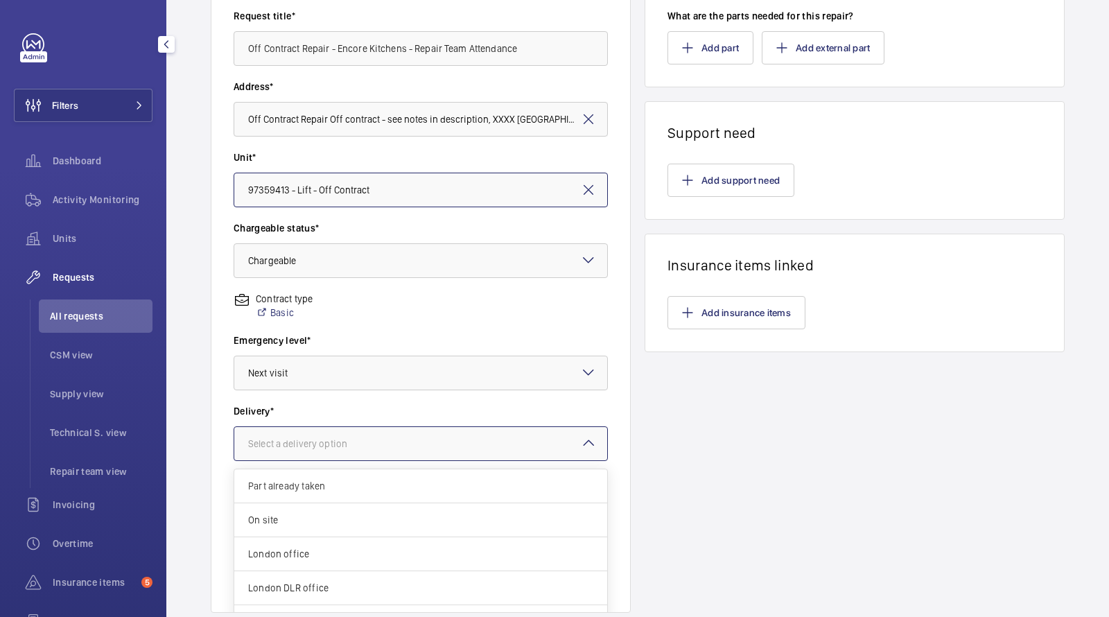
click at [298, 446] on div "Select a delivery option" at bounding box center [315, 444] width 134 height 14
click at [299, 520] on span "On site" at bounding box center [420, 520] width 345 height 14
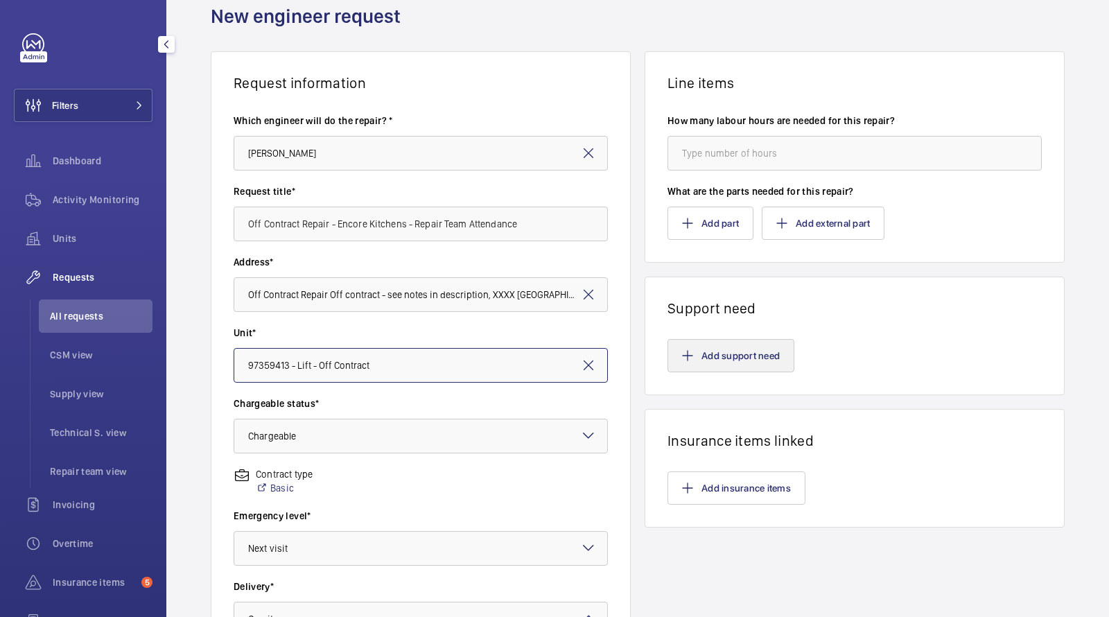
scroll to position [39, 0]
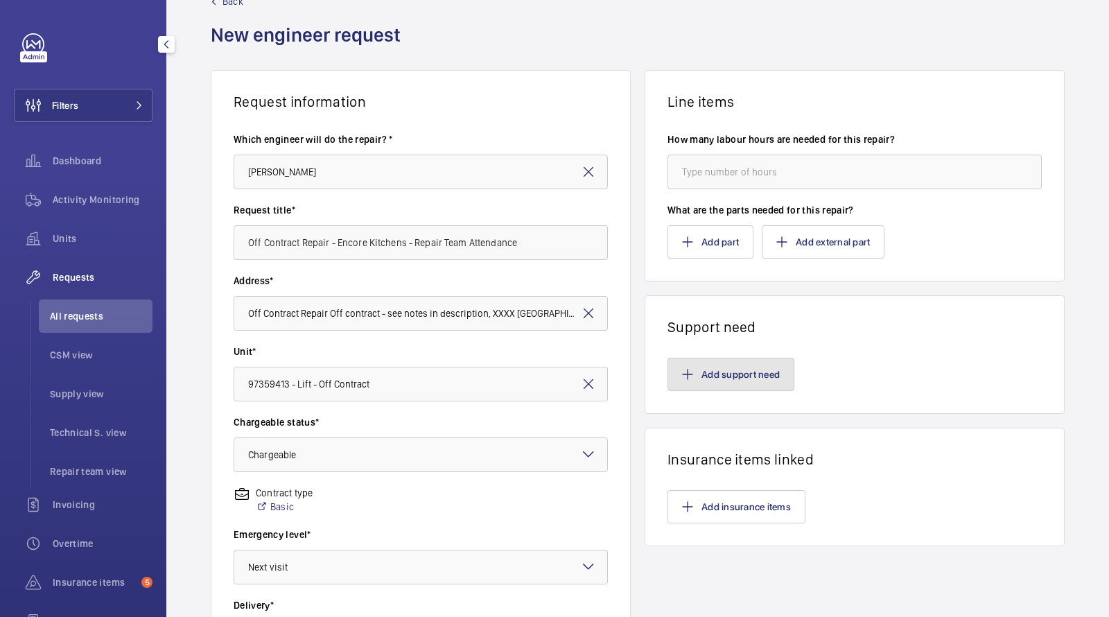
click at [714, 372] on button "Add support need" at bounding box center [730, 374] width 127 height 33
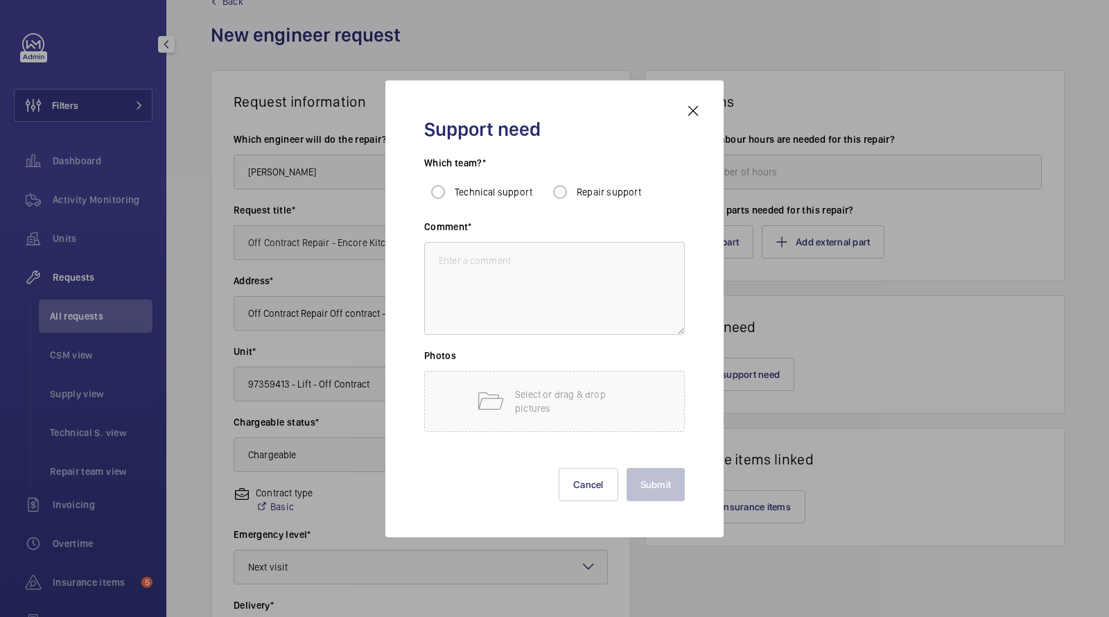
click at [585, 207] on div "Which team?* Technical support Repair support" at bounding box center [554, 188] width 261 height 64
click at [568, 190] on input "Repair support" at bounding box center [560, 192] width 28 height 28
radio input "true"
click at [555, 281] on textarea at bounding box center [554, 288] width 261 height 93
paste textarea "repair team to attend site and rectify the fault with the platform lift safety …"
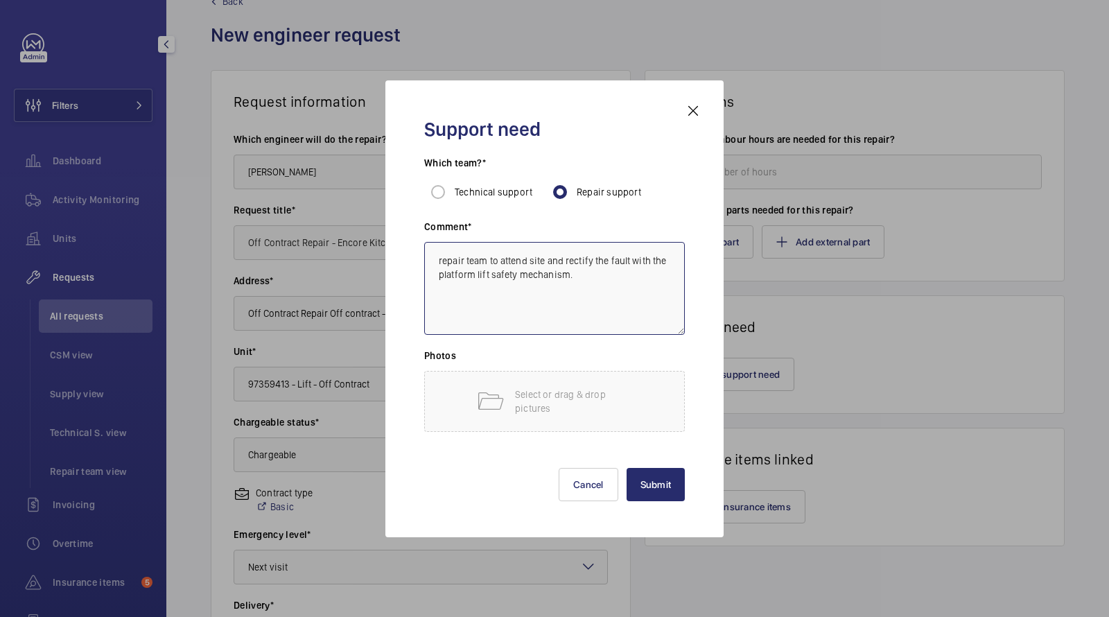
click at [433, 262] on textarea "repair team to attend site and rectify the fault with the platform lift safety …" at bounding box center [554, 288] width 261 height 93
paste textarea "[MEDICAL_DATA] Kitchens [STREET_ADDRESS]"
type textarea "[MEDICAL_DATA] Kitchens [STREET_ADDRESS] - repair team to attend site and recti…"
click at [651, 475] on button "Submit" at bounding box center [655, 484] width 59 height 33
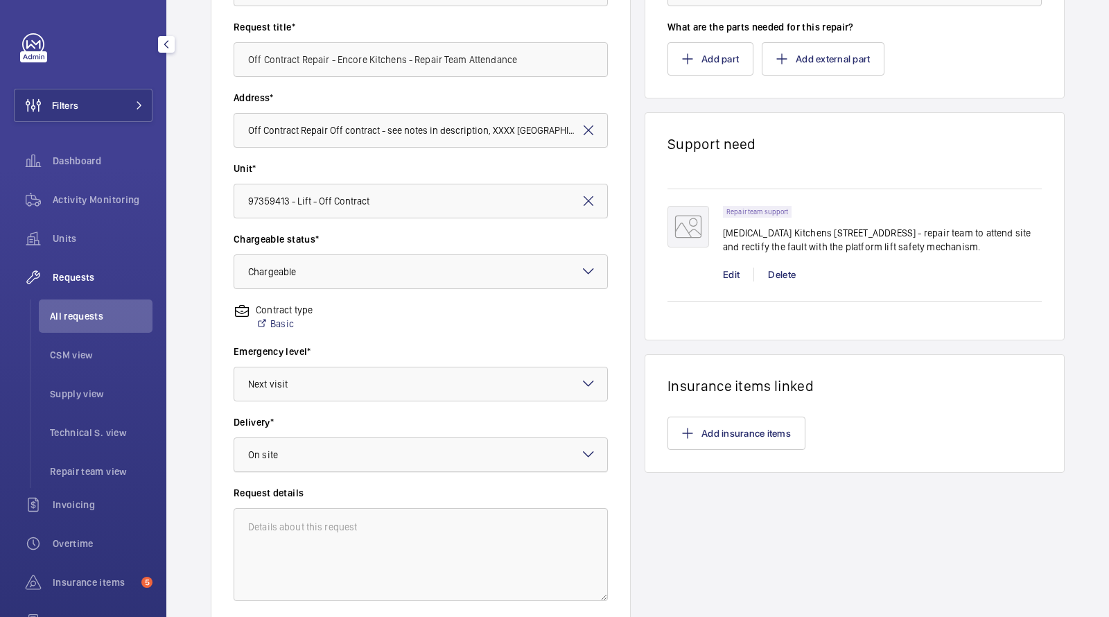
scroll to position [327, 0]
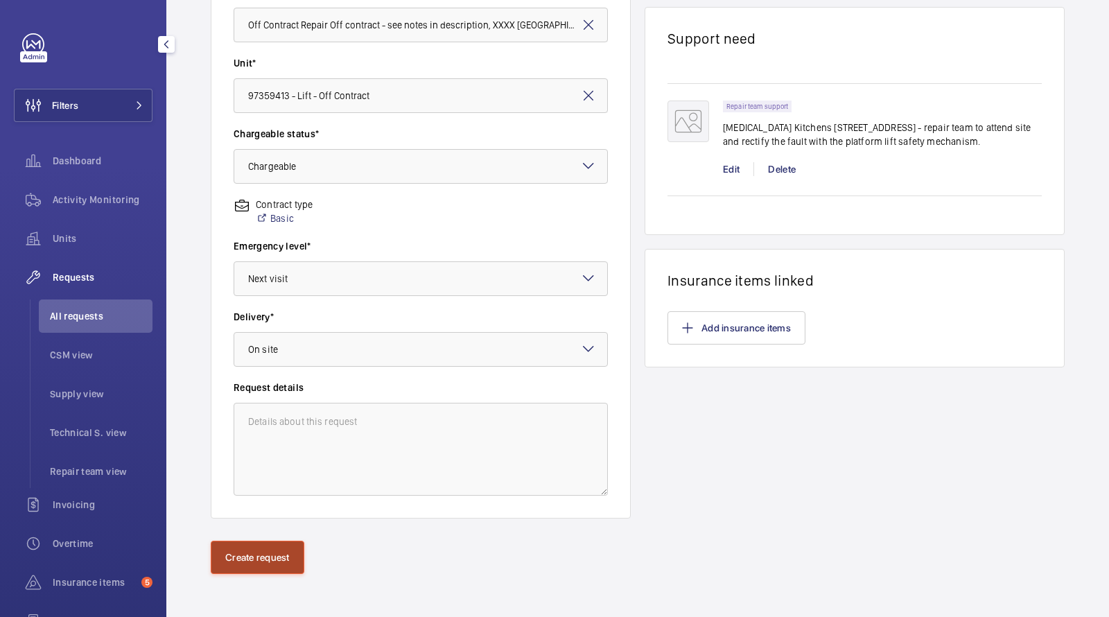
click at [251, 555] on button "Create request" at bounding box center [258, 556] width 94 height 33
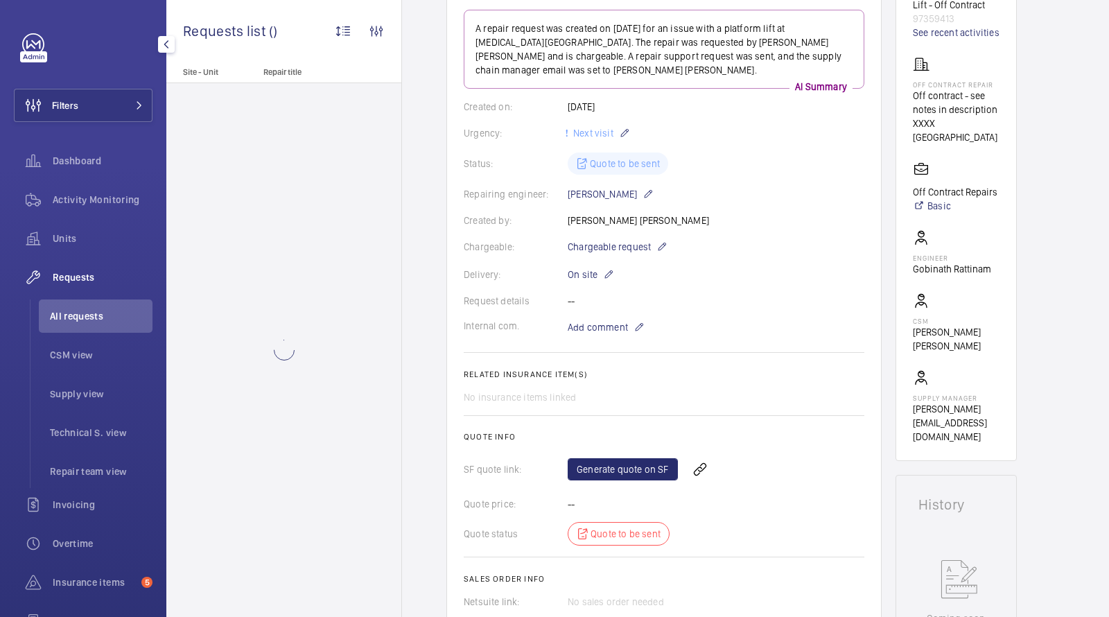
scroll to position [209, 0]
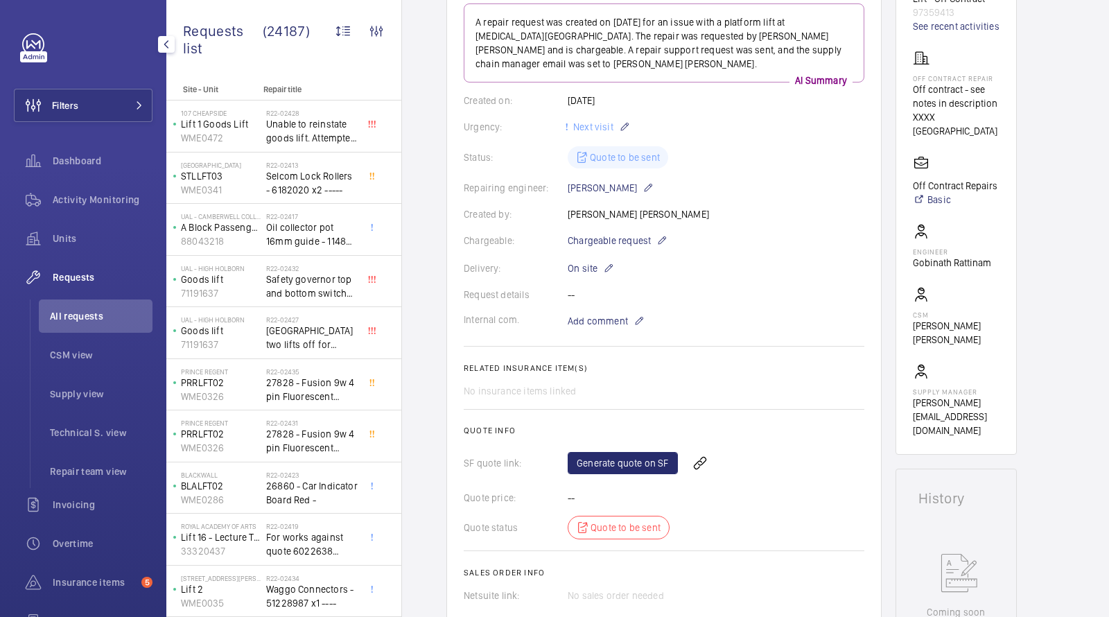
scroll to position [396, 0]
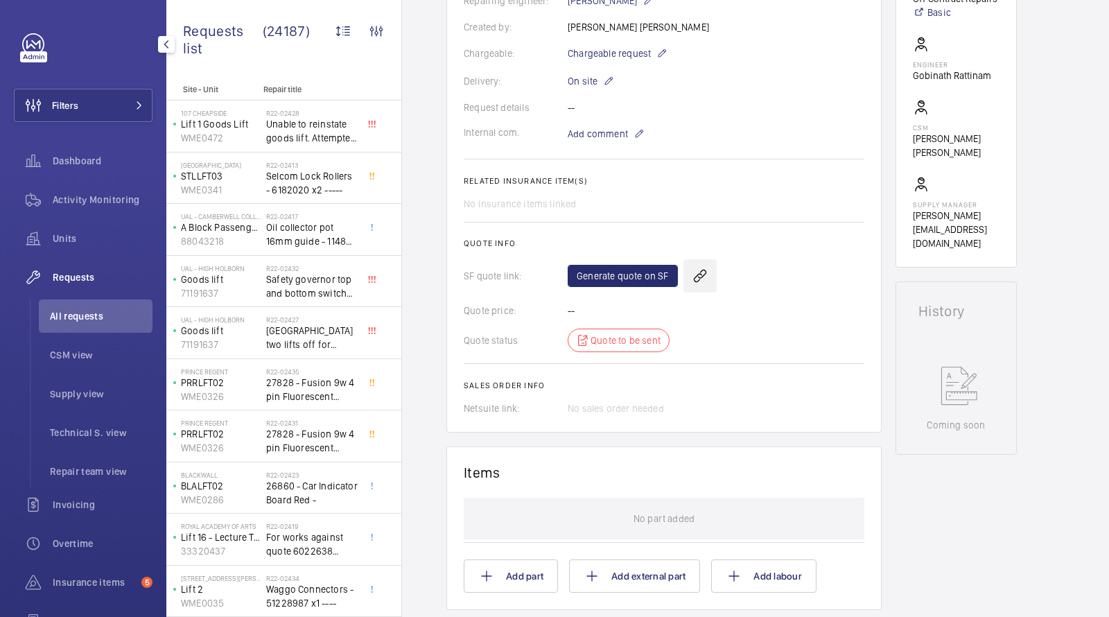
click at [693, 261] on wm-front-icon-button at bounding box center [699, 275] width 33 height 33
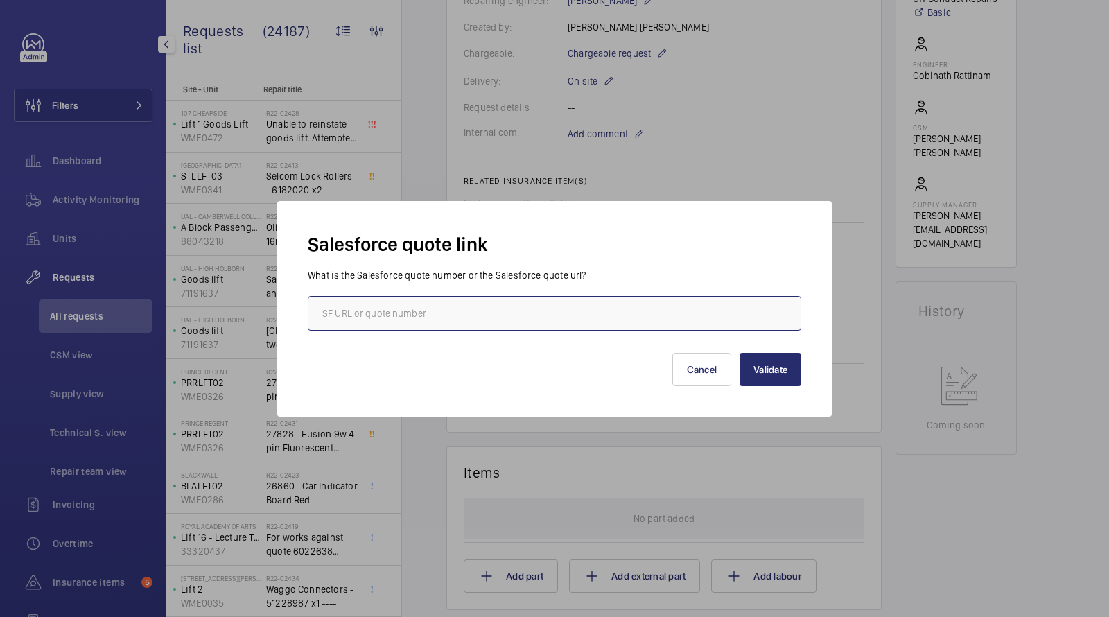
click at [554, 326] on input "text" at bounding box center [554, 313] width 493 height 35
paste input "00022882"
type input "00022882"
click at [768, 378] on button "Validate" at bounding box center [770, 369] width 62 height 33
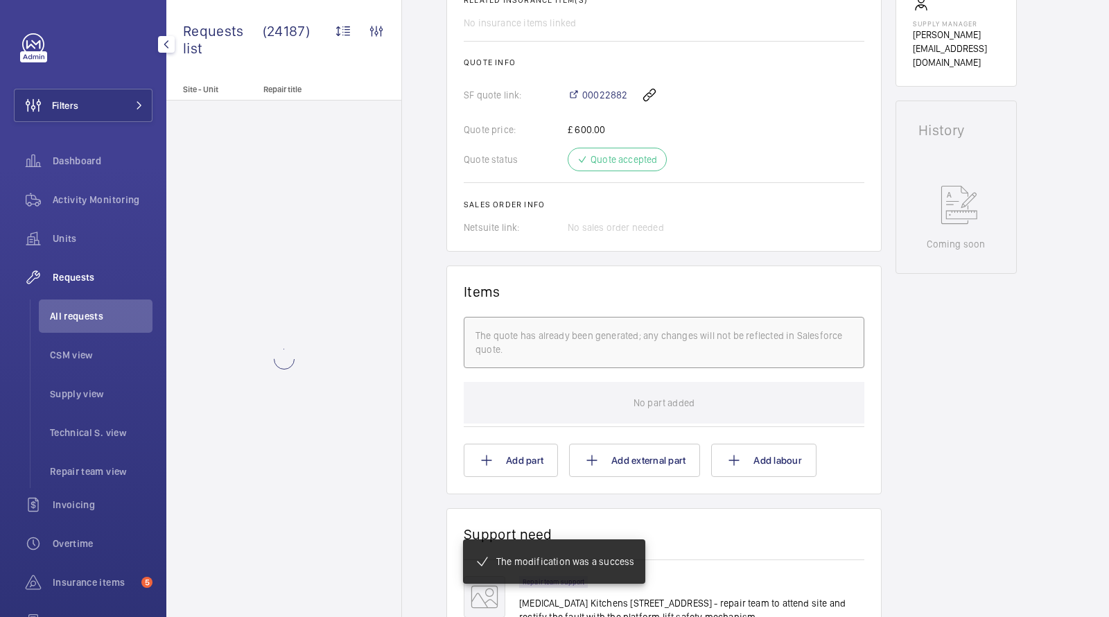
scroll to position [888, 0]
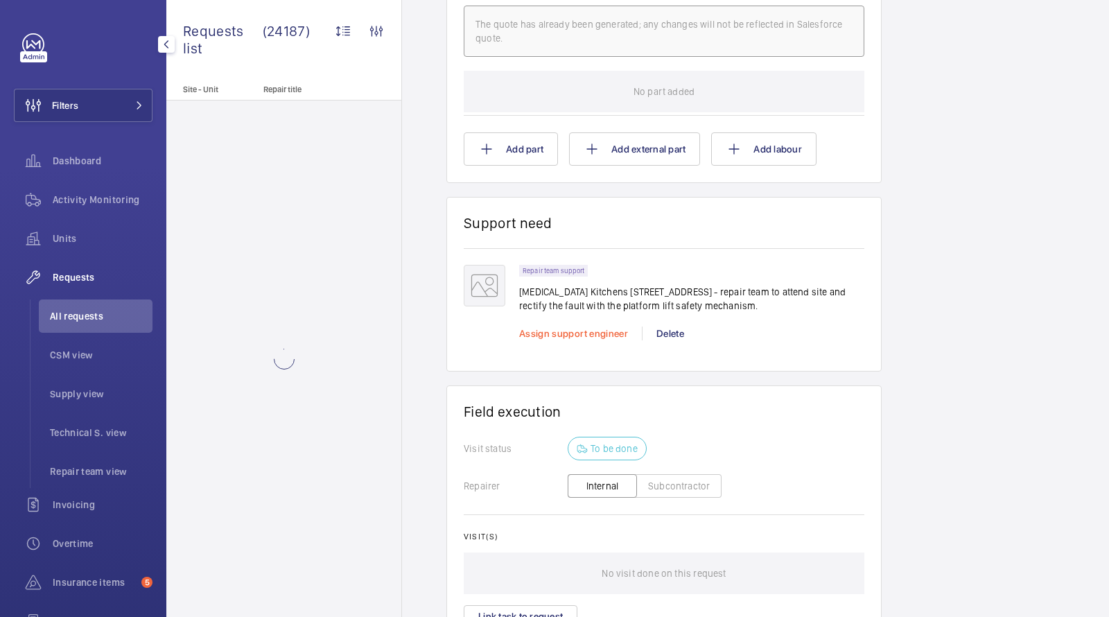
click at [579, 328] on span "Assign support engineer" at bounding box center [573, 333] width 109 height 11
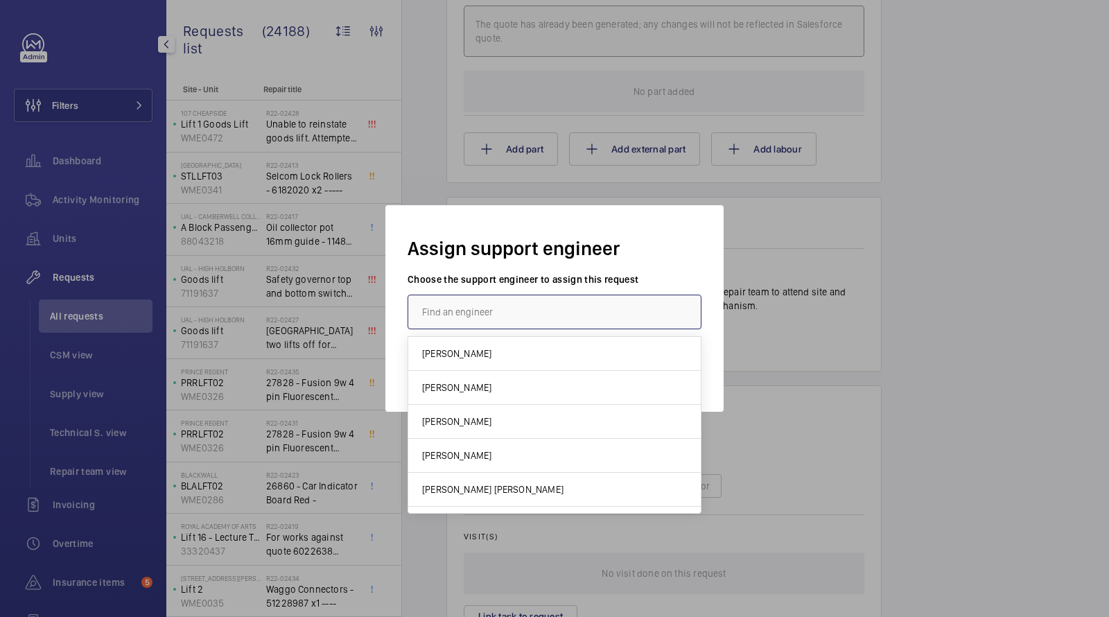
click at [466, 310] on input "text" at bounding box center [554, 311] width 294 height 35
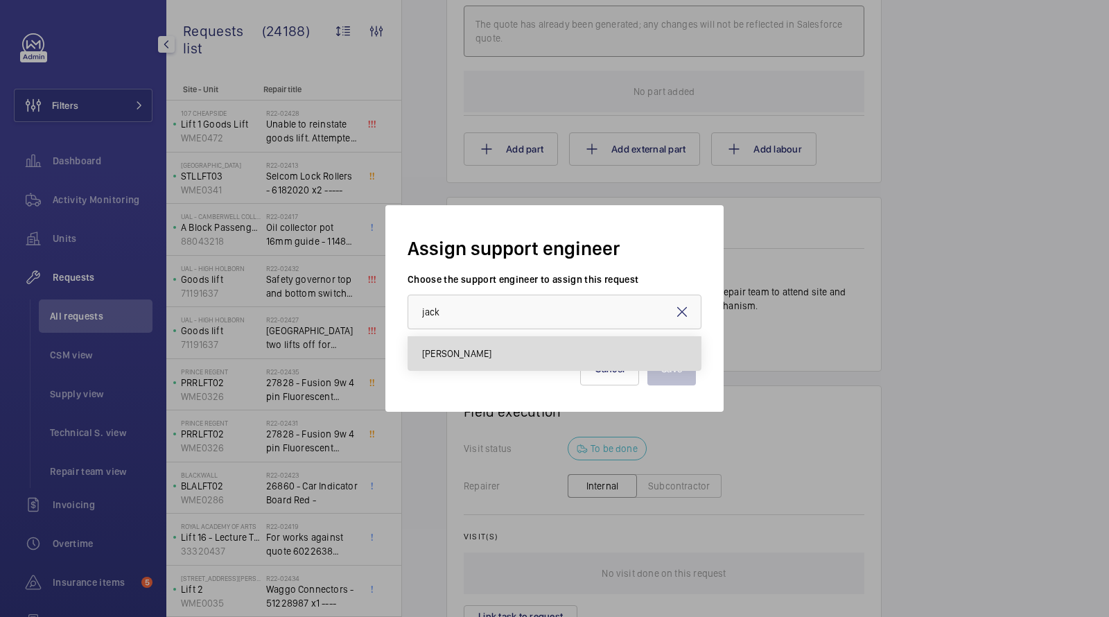
click at [473, 343] on mat-option "[PERSON_NAME]" at bounding box center [554, 353] width 292 height 33
type input "[PERSON_NAME]"
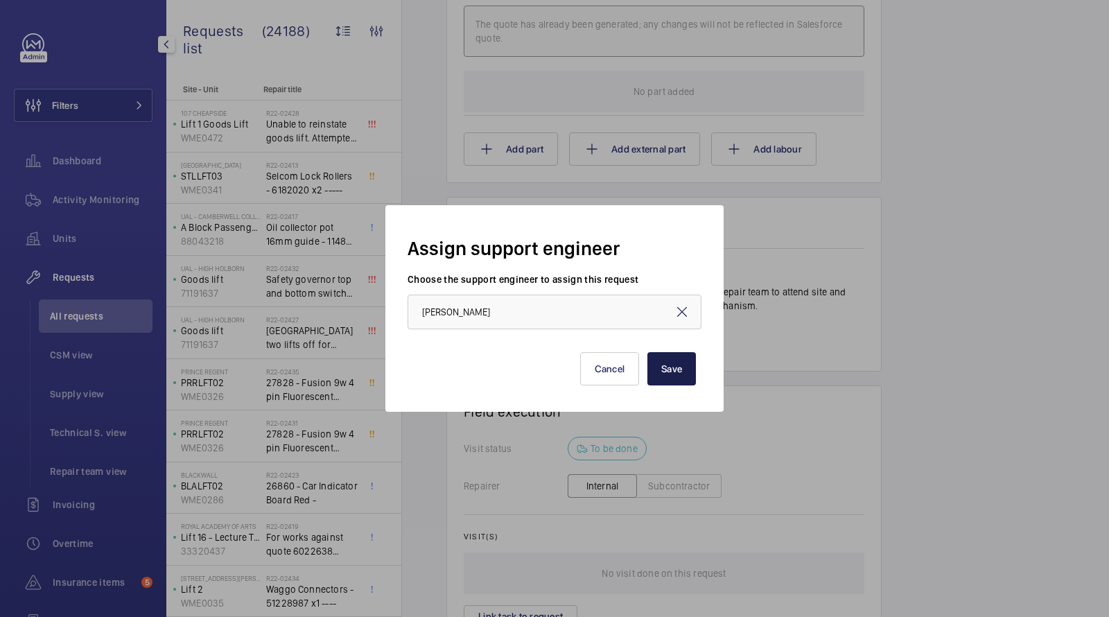
click at [676, 370] on button "Save" at bounding box center [671, 368] width 49 height 33
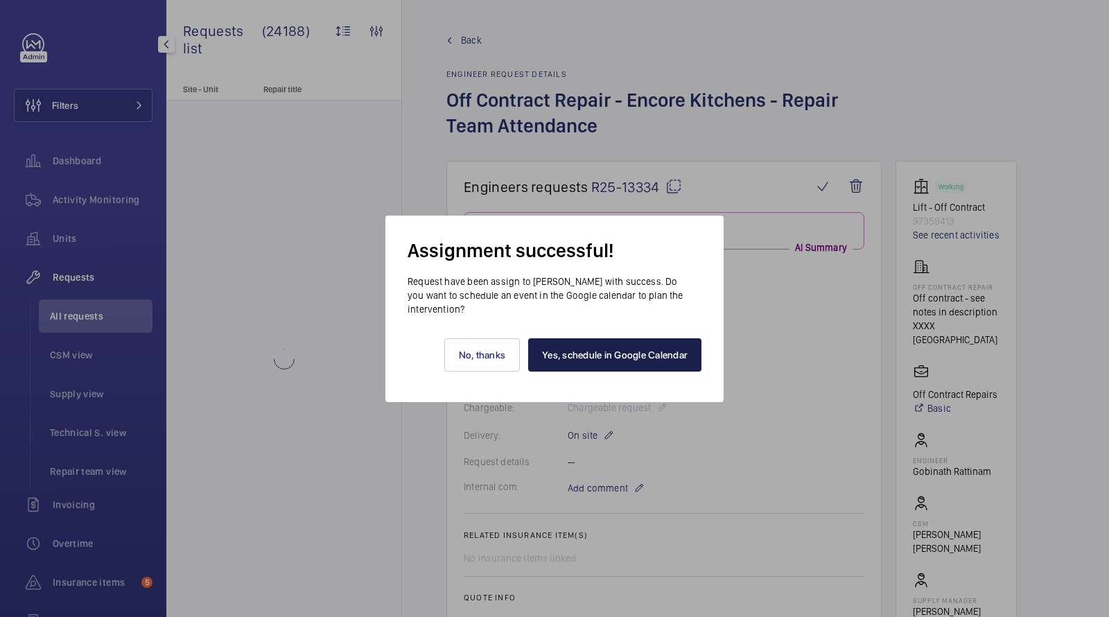
click at [627, 354] on link "Yes, schedule in Google Calendar" at bounding box center [614, 354] width 173 height 33
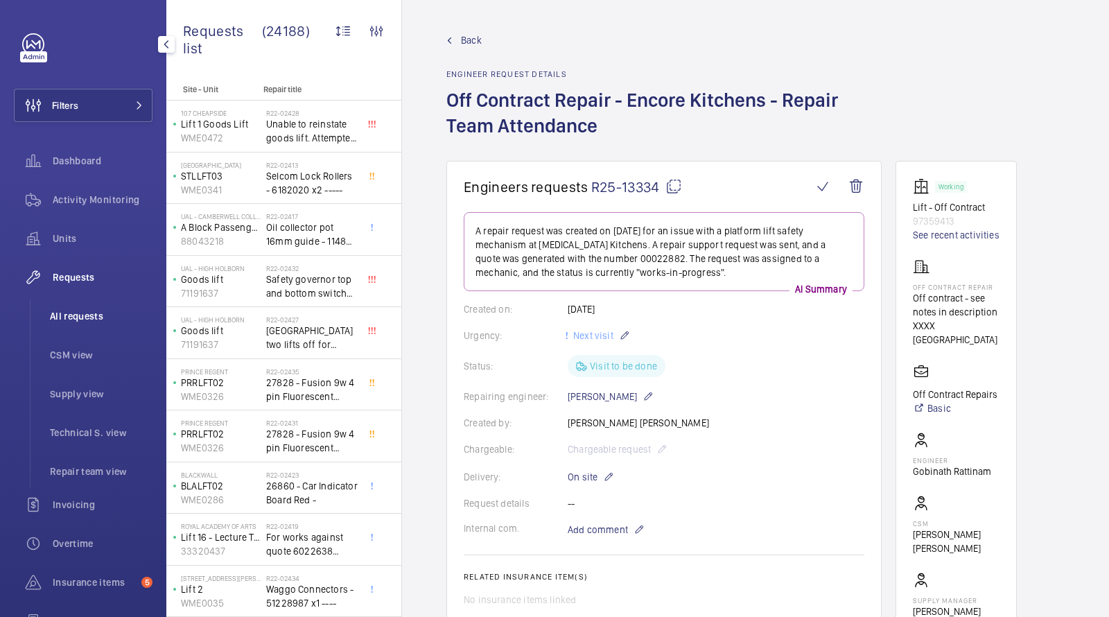
click at [79, 313] on span "All requests" at bounding box center [101, 316] width 103 height 14
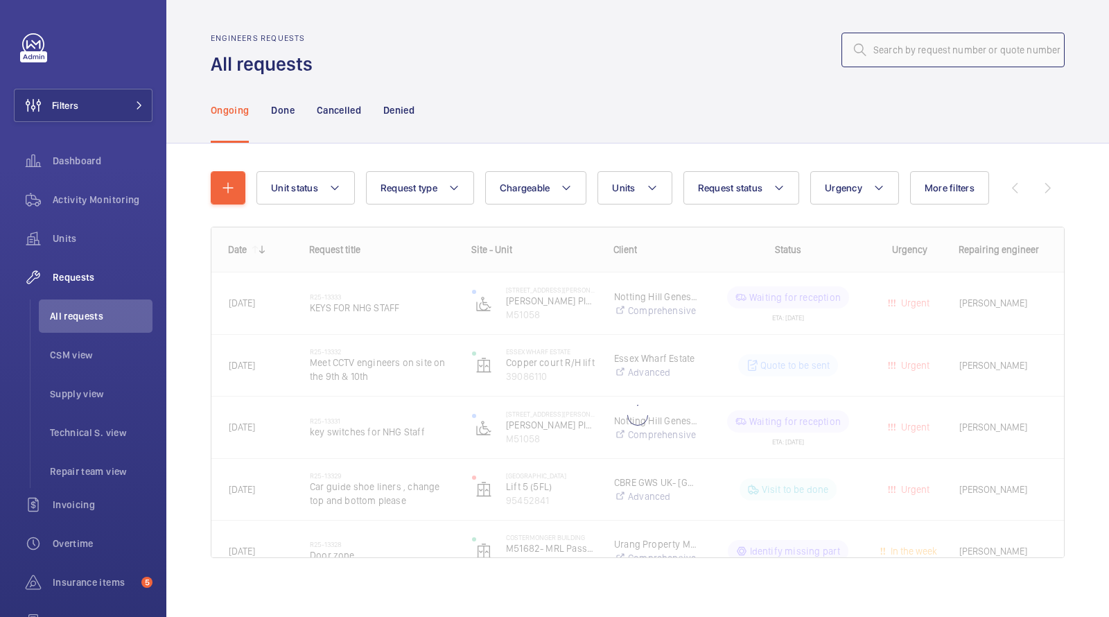
click at [974, 43] on input "text" at bounding box center [952, 50] width 223 height 35
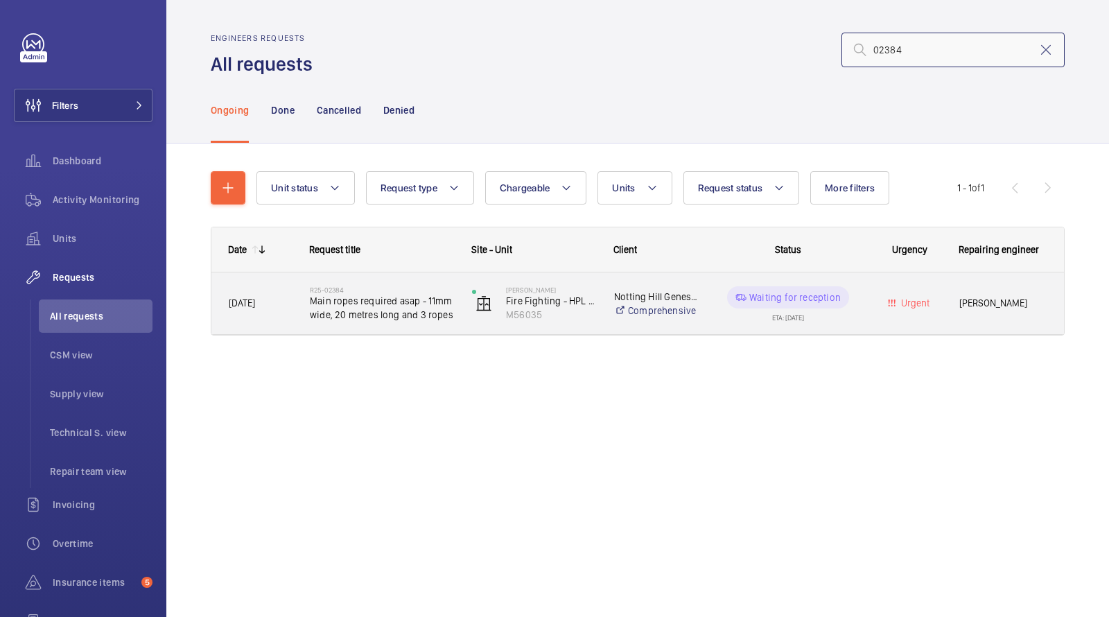
type input "02384"
click at [354, 304] on span "Main ropes required asap - 11mm wide, 20 metres long and 3 ropes" at bounding box center [382, 308] width 144 height 28
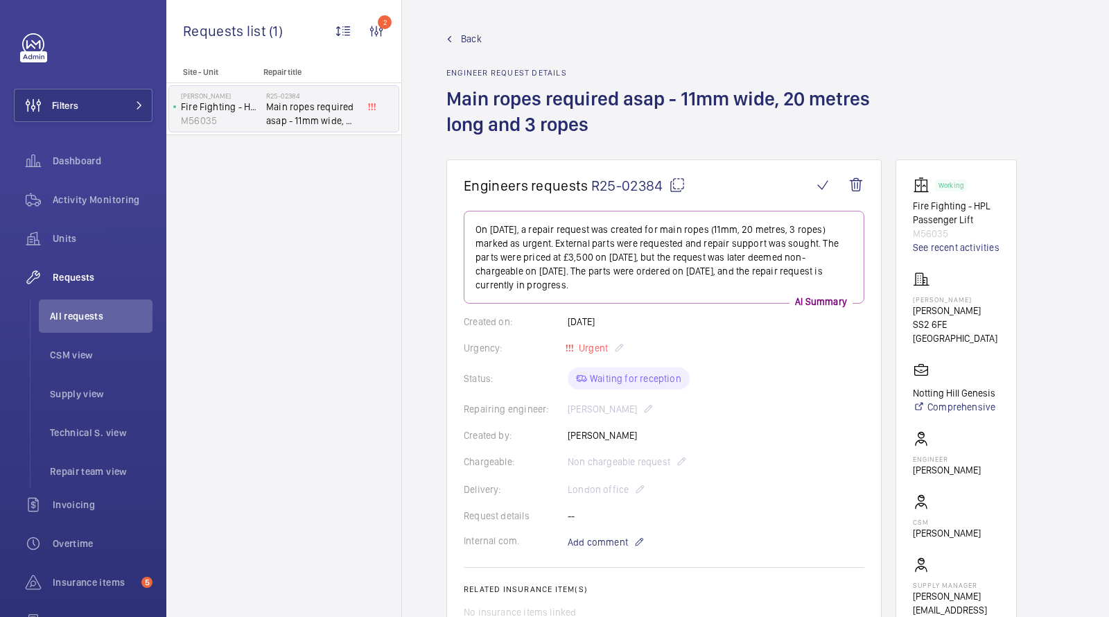
scroll to position [3, 0]
click at [929, 231] on p "M56035" at bounding box center [956, 232] width 87 height 14
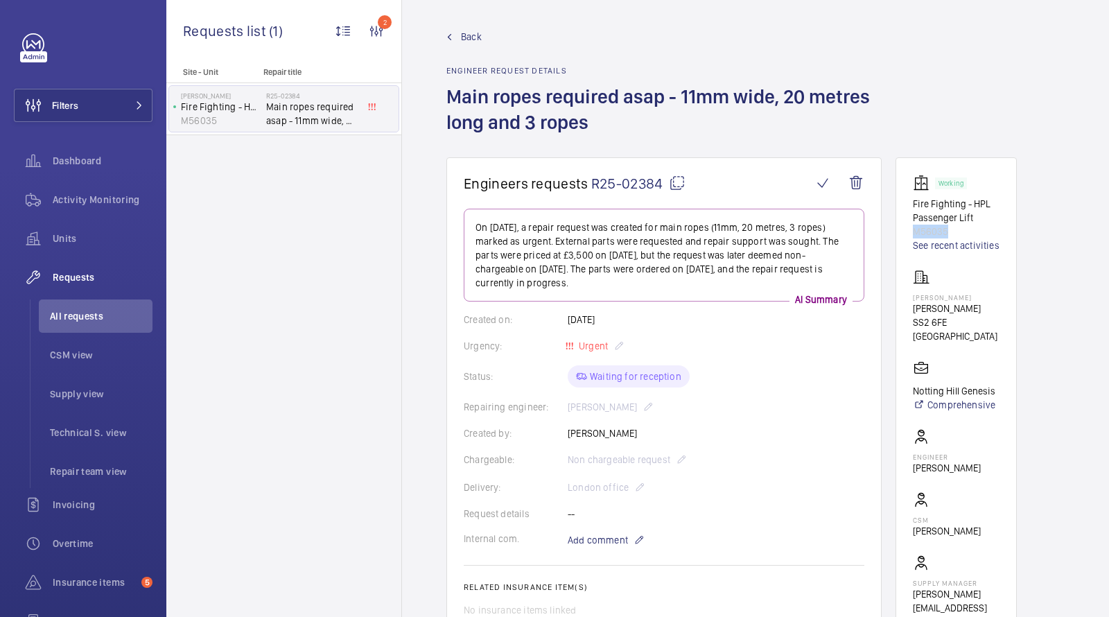
click at [929, 231] on p "M56035" at bounding box center [956, 232] width 87 height 14
copy p "M56035"
click at [103, 209] on div "Activity Monitoring" at bounding box center [83, 199] width 139 height 33
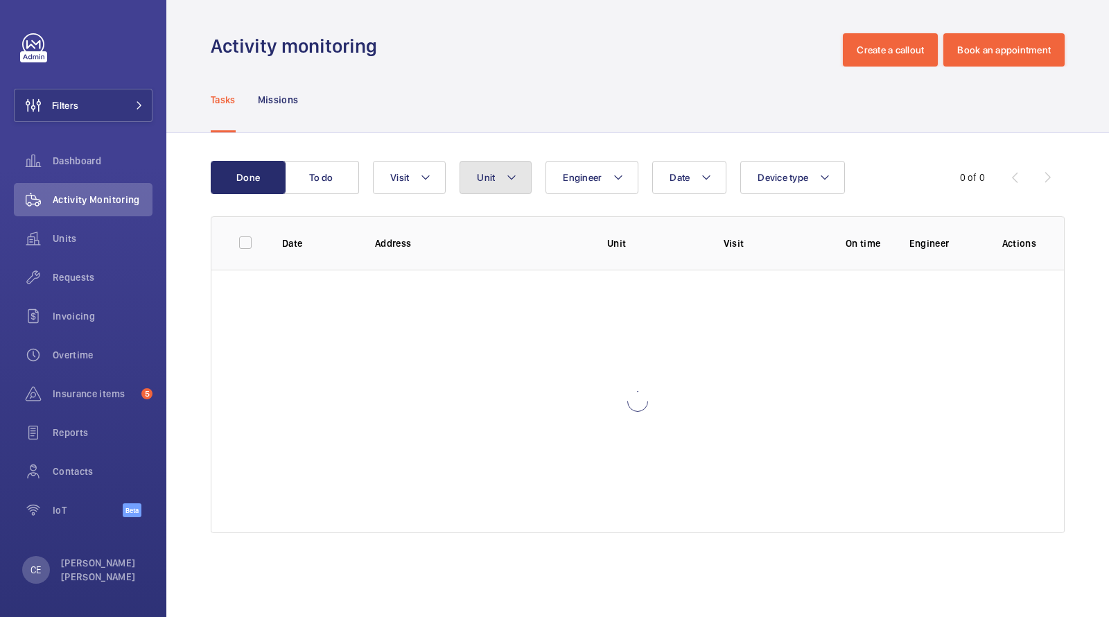
click at [502, 178] on button "Unit" at bounding box center [495, 177] width 72 height 33
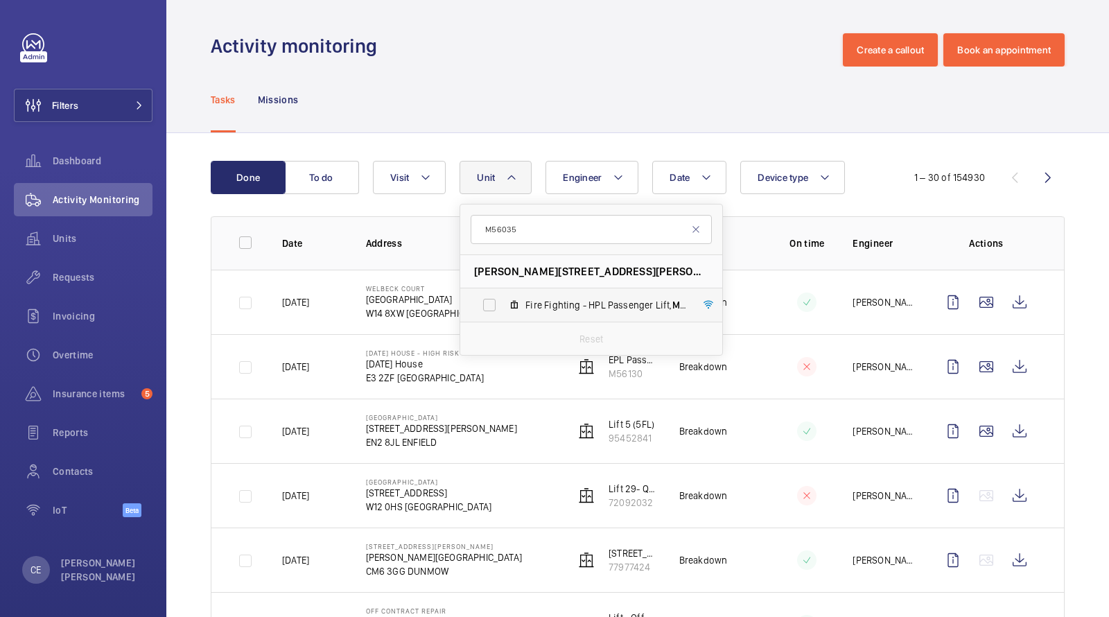
type input "M56035"
click at [513, 302] on mat-icon at bounding box center [514, 304] width 11 height 11
click at [503, 302] on input "Fire Fighting - HPL Passenger Lift, M56035" at bounding box center [489, 305] width 28 height 28
checkbox input "true"
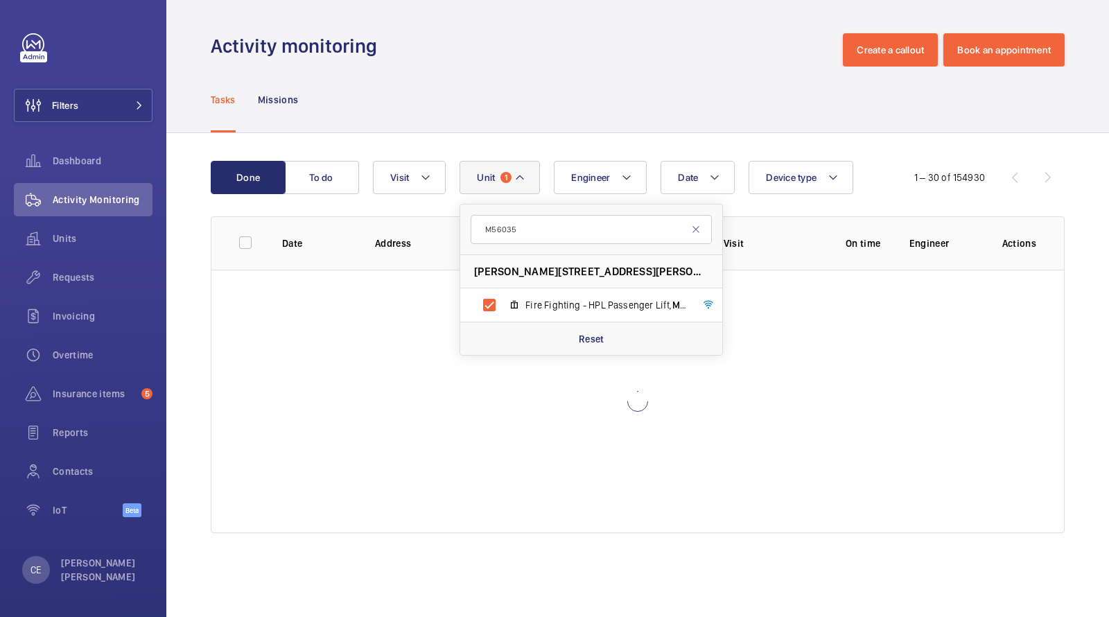
click at [515, 95] on div "Tasks Missions" at bounding box center [638, 100] width 854 height 66
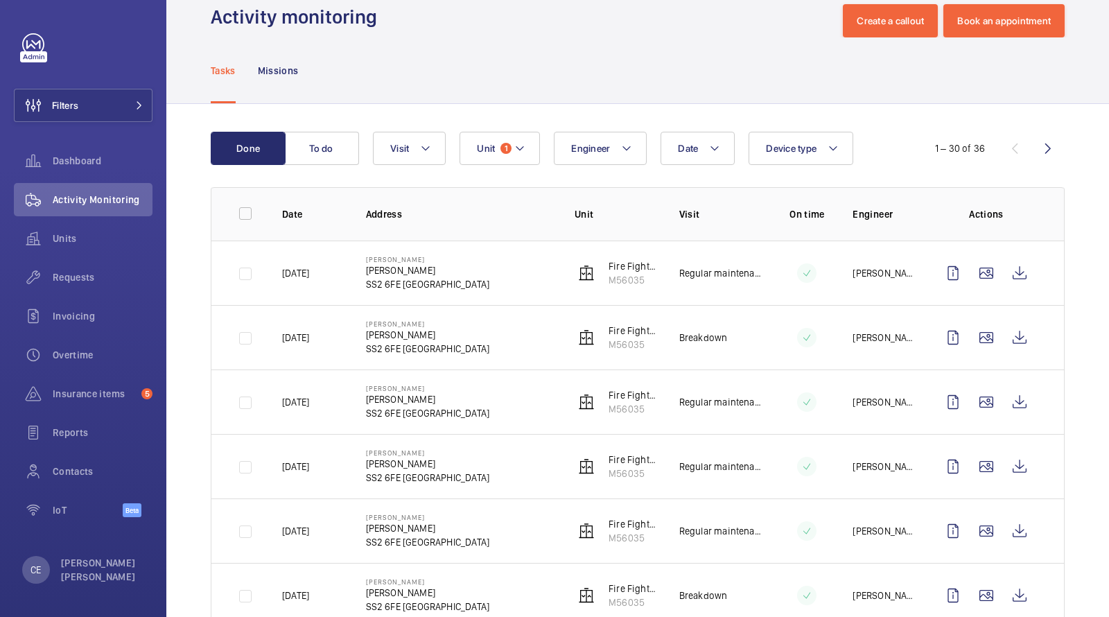
scroll to position [28, 0]
click at [69, 272] on span "Requests" at bounding box center [103, 277] width 100 height 14
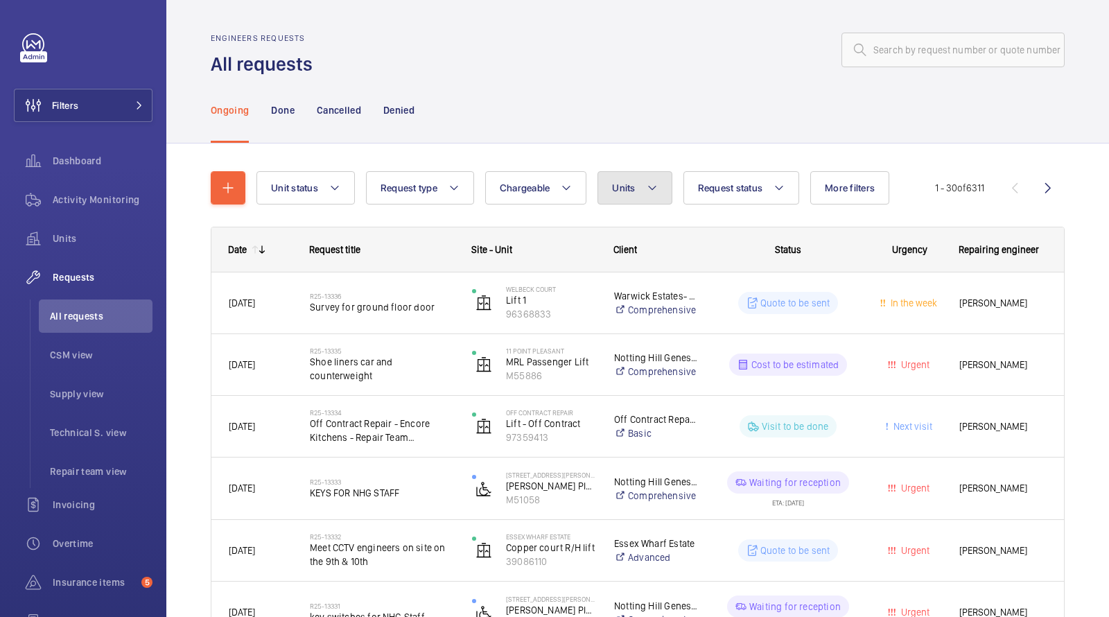
click at [626, 192] on span "Units" at bounding box center [623, 187] width 23 height 11
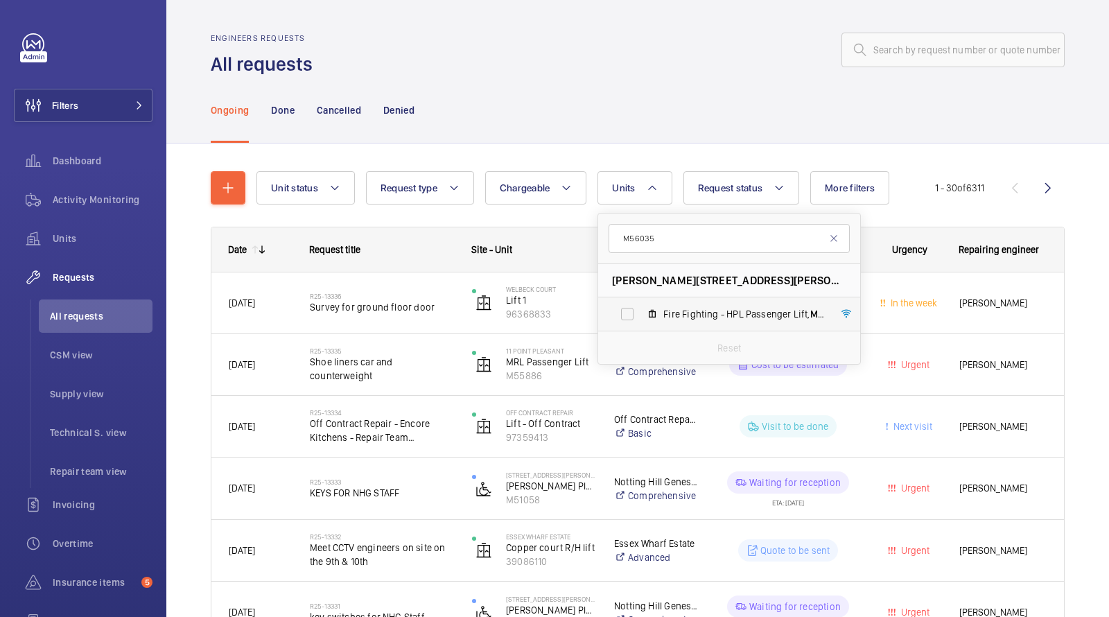
type input "M56035"
click at [676, 307] on span "Fire Fighting - HPL Passenger Lift, M56035" at bounding box center [743, 314] width 161 height 14
click at [641, 306] on input "Fire Fighting - HPL Passenger Lift, M56035" at bounding box center [627, 314] width 28 height 28
checkbox input "true"
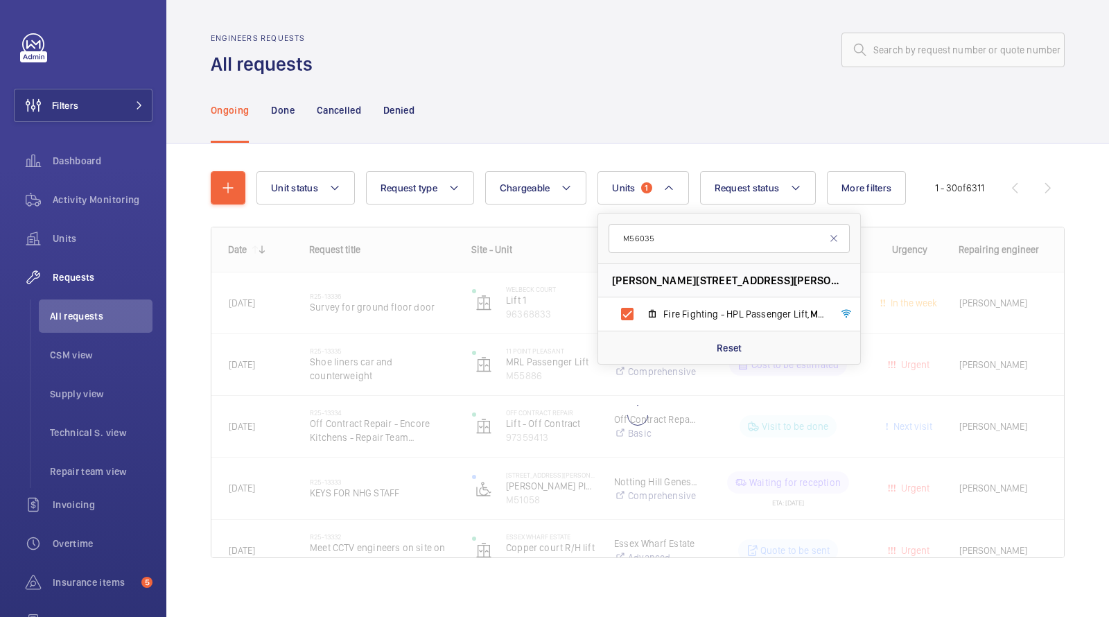
click at [635, 58] on div at bounding box center [692, 49] width 743 height 33
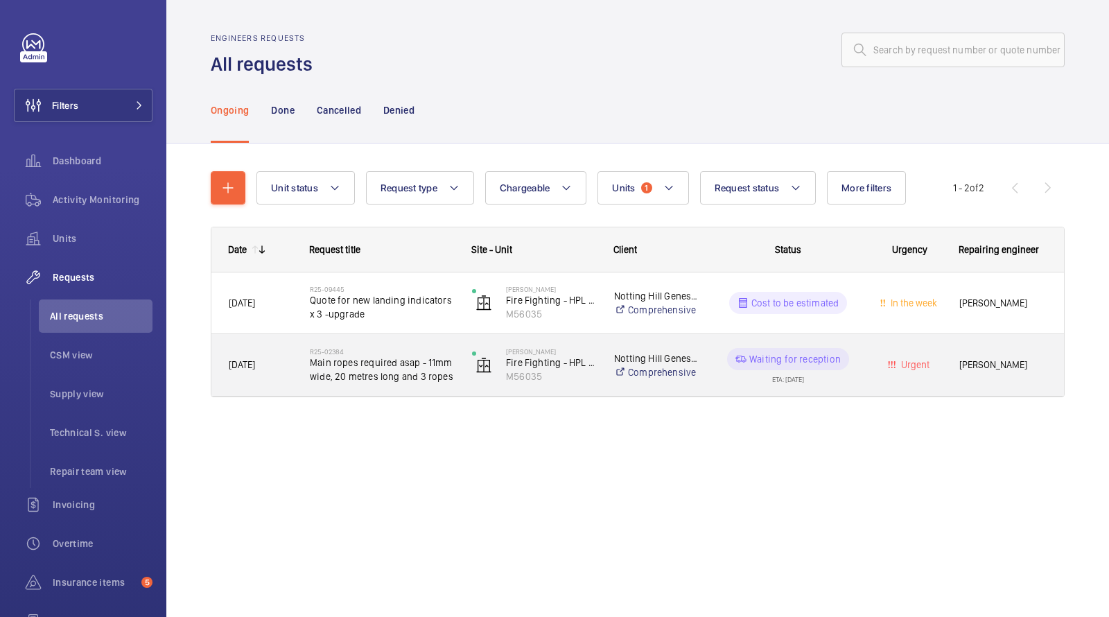
click at [364, 369] on span "Main ropes required asap - 11mm wide, 20 metres long and 3 ropes" at bounding box center [382, 369] width 144 height 28
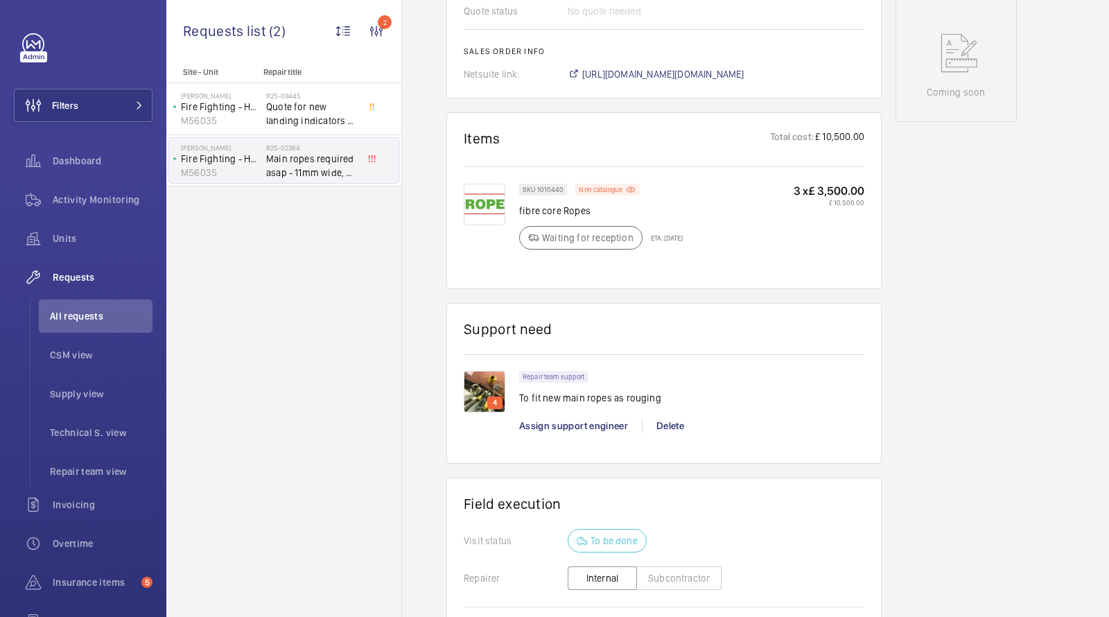
scroll to position [715, 0]
click at [480, 385] on img at bounding box center [485, 391] width 42 height 42
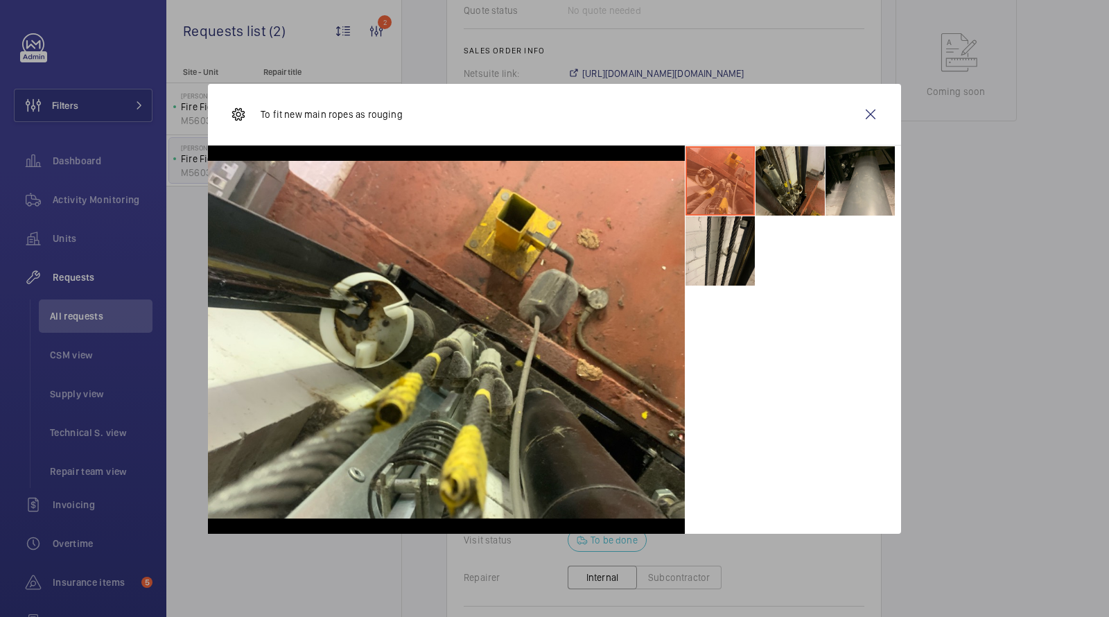
click at [793, 178] on li at bounding box center [789, 180] width 69 height 69
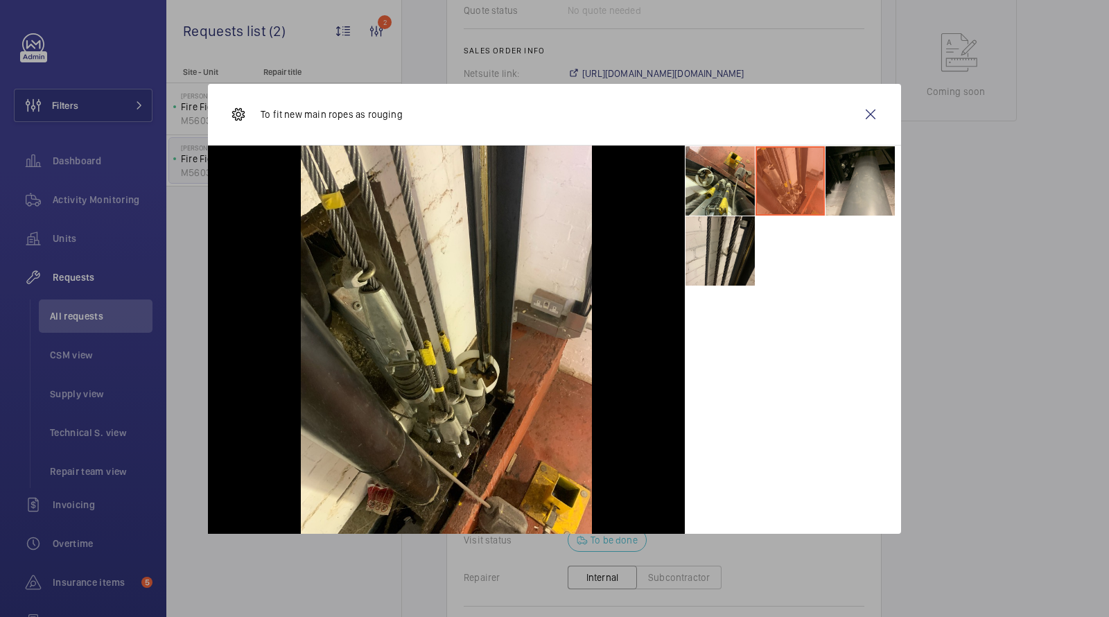
click at [898, 186] on ul at bounding box center [793, 216] width 216 height 141
click at [729, 245] on li at bounding box center [719, 250] width 69 height 69
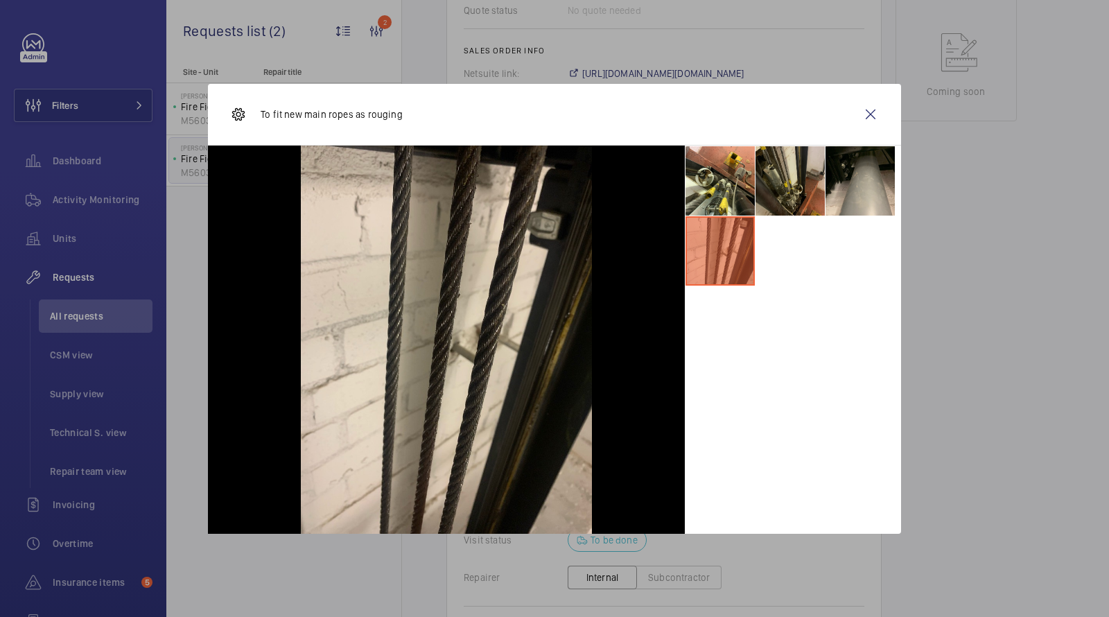
click at [793, 182] on li at bounding box center [789, 180] width 69 height 69
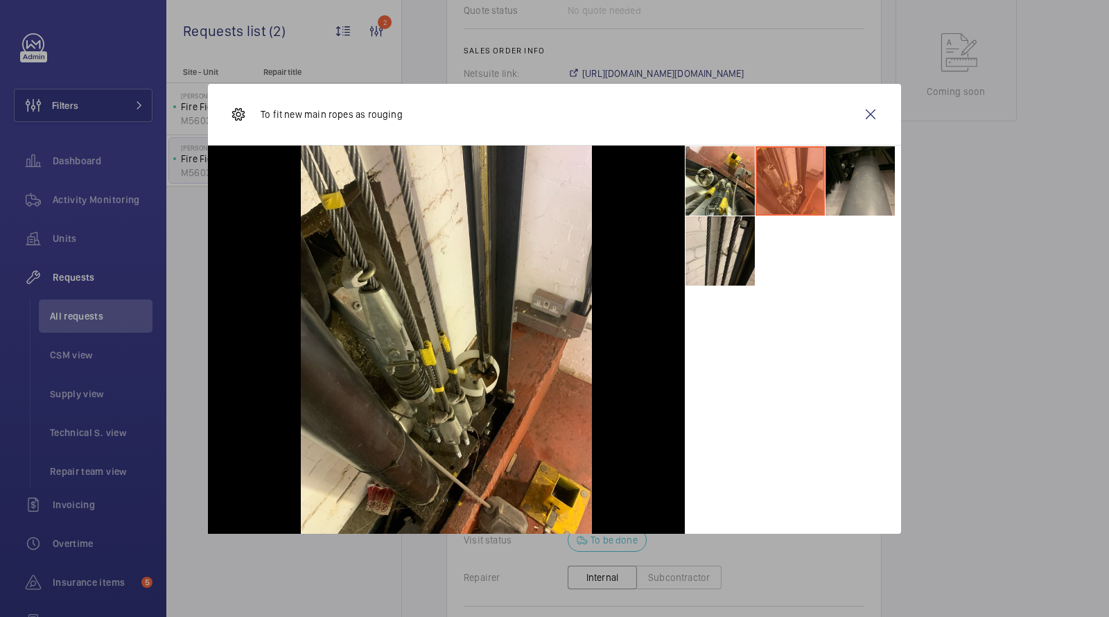
click at [877, 188] on li at bounding box center [859, 180] width 69 height 69
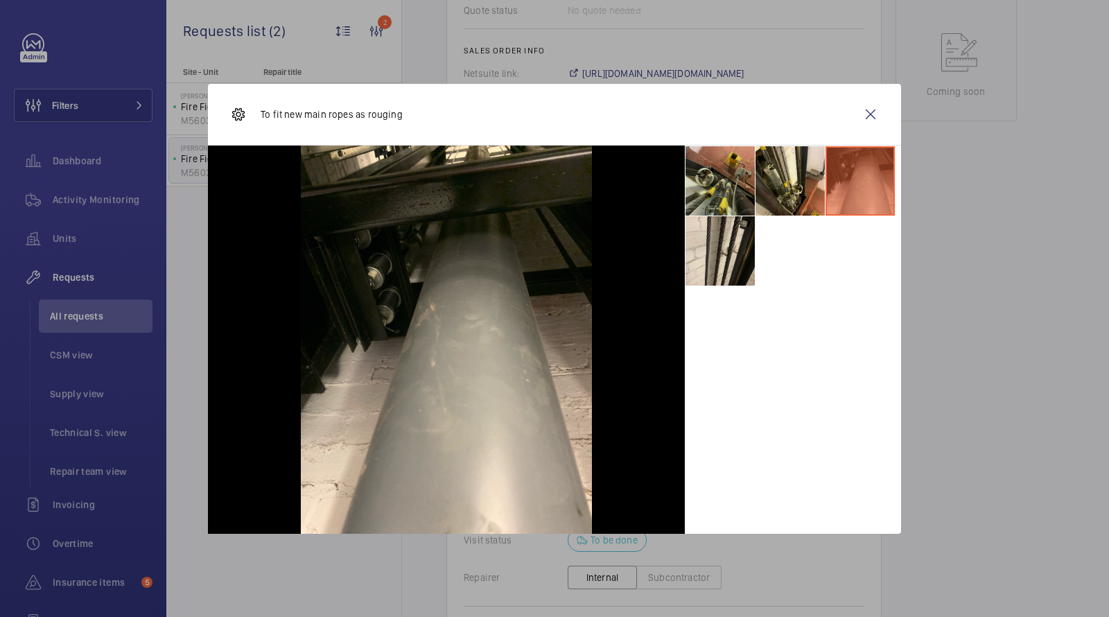
click at [737, 187] on li at bounding box center [719, 180] width 69 height 69
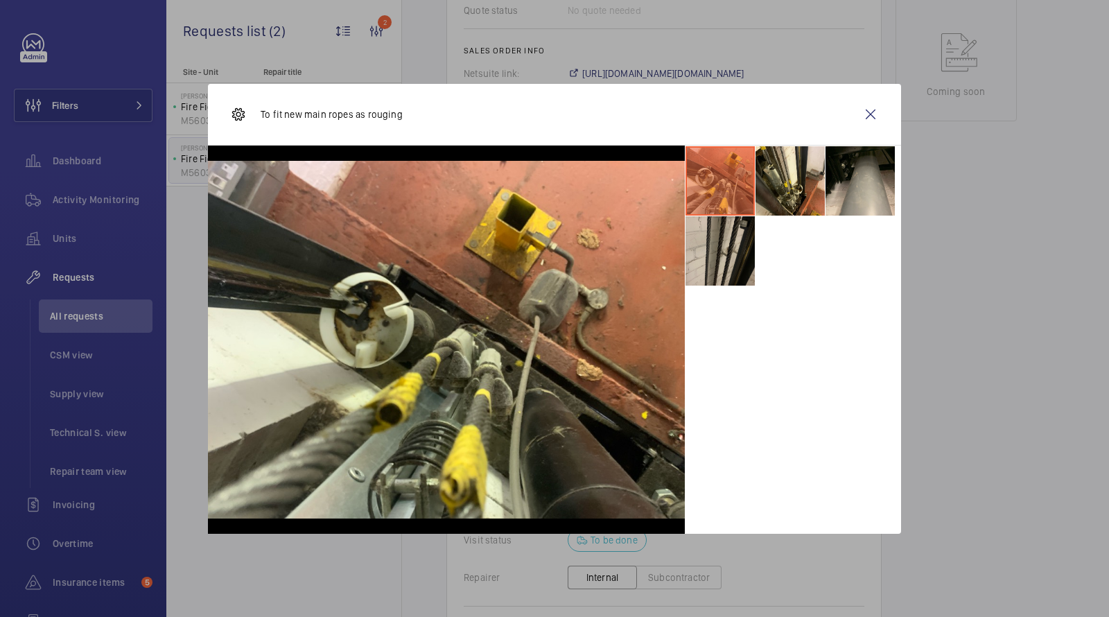
click at [717, 268] on li at bounding box center [719, 250] width 69 height 69
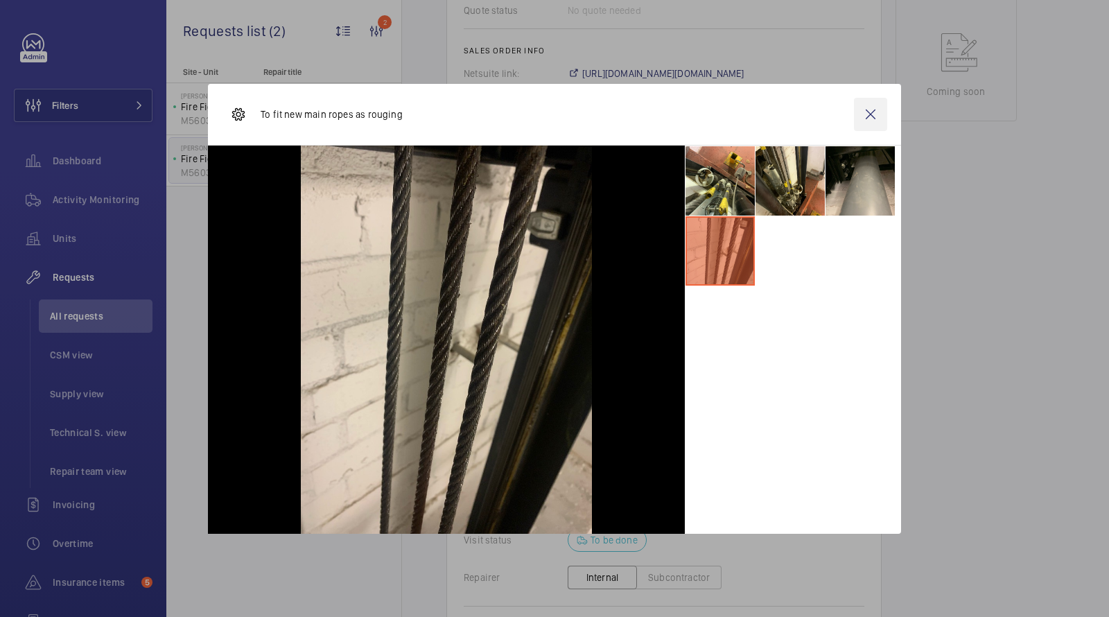
click at [871, 120] on wm-front-icon-button at bounding box center [870, 114] width 33 height 33
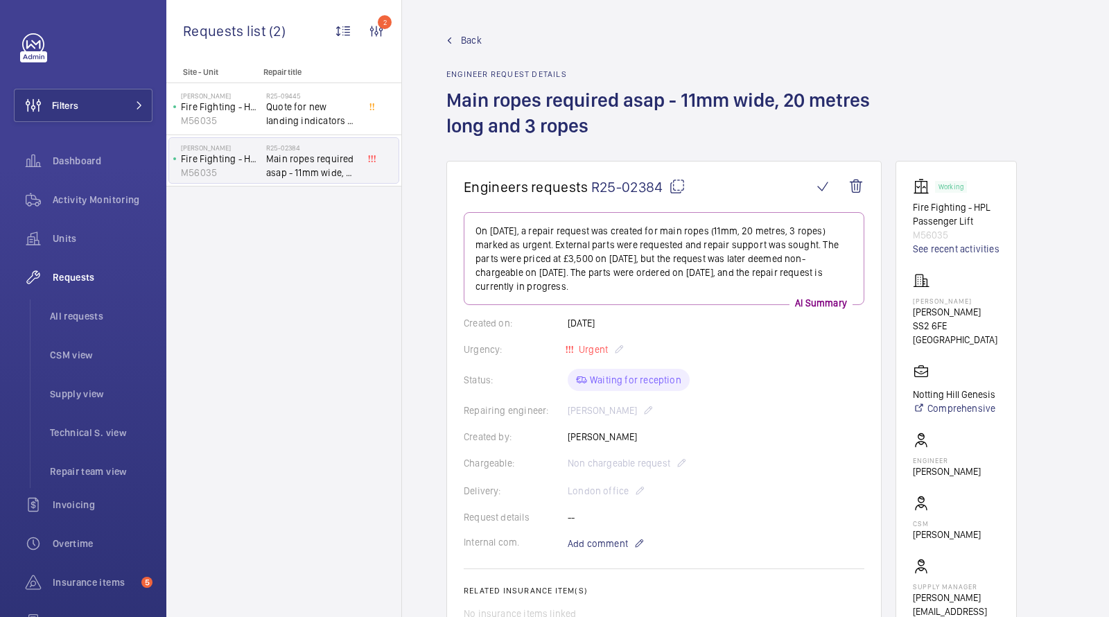
scroll to position [447, 0]
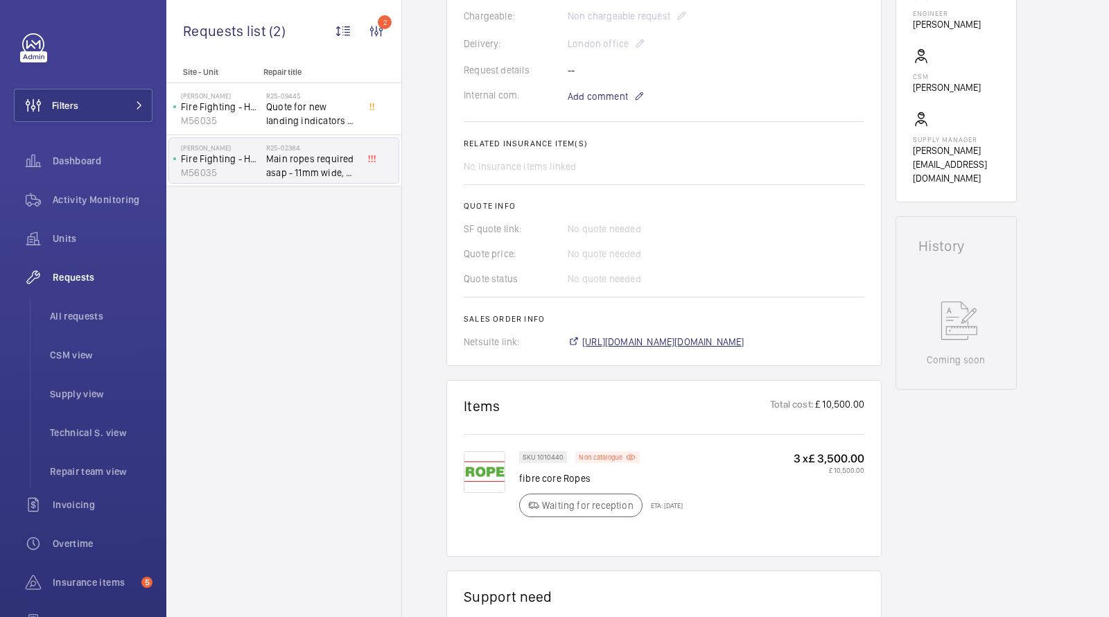
click at [642, 344] on span "[URL][DOMAIN_NAME][DOMAIN_NAME]" at bounding box center [663, 342] width 162 height 14
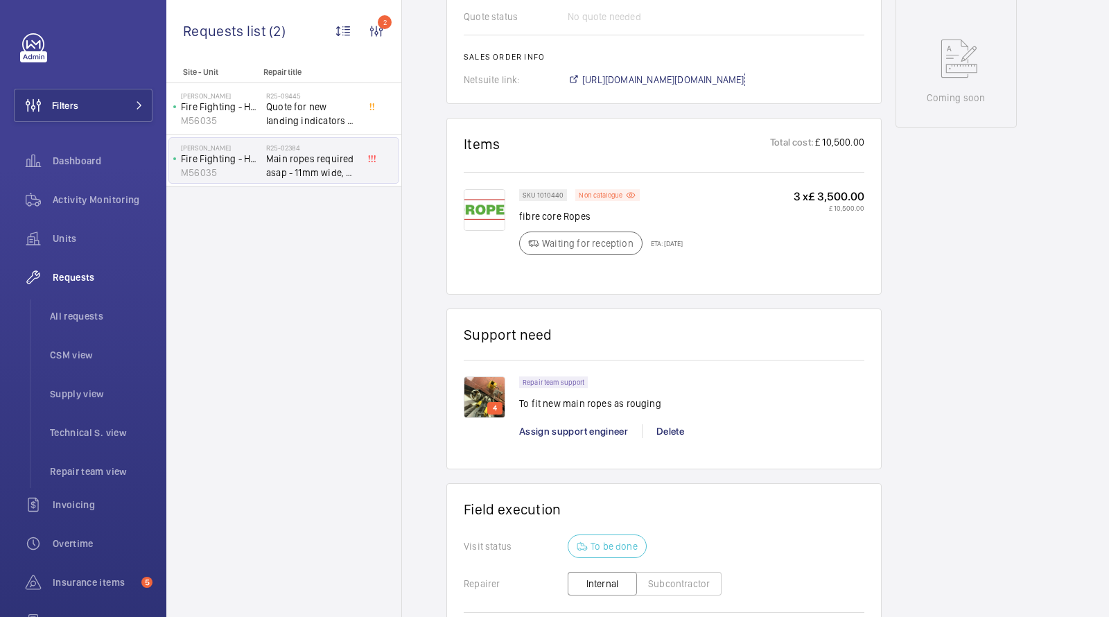
scroll to position [719, 0]
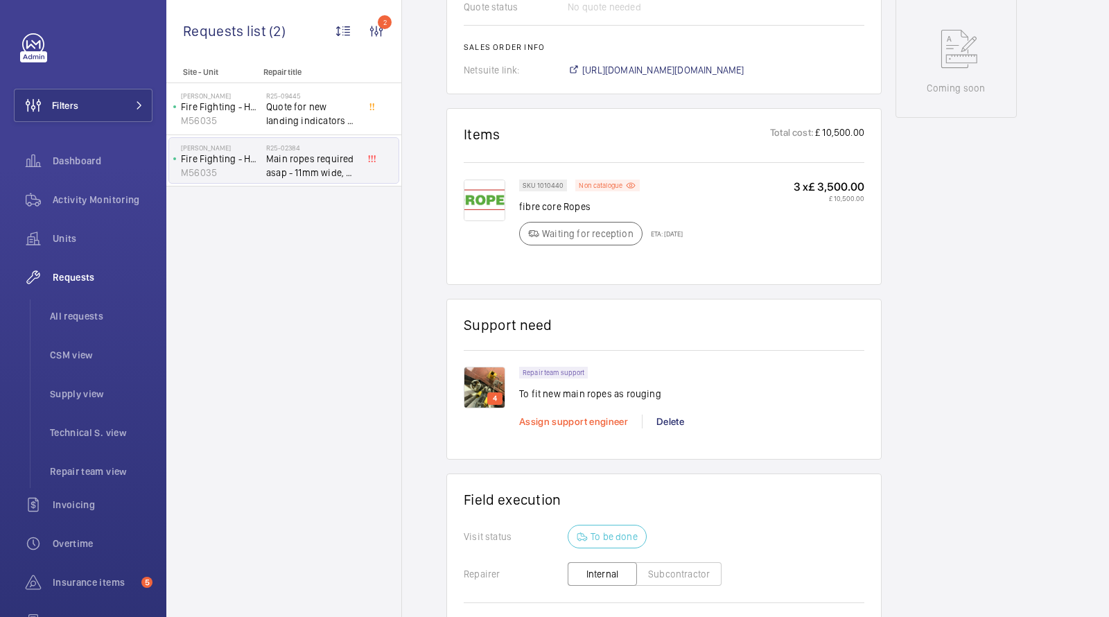
click at [578, 421] on span "Assign support engineer" at bounding box center [573, 421] width 109 height 11
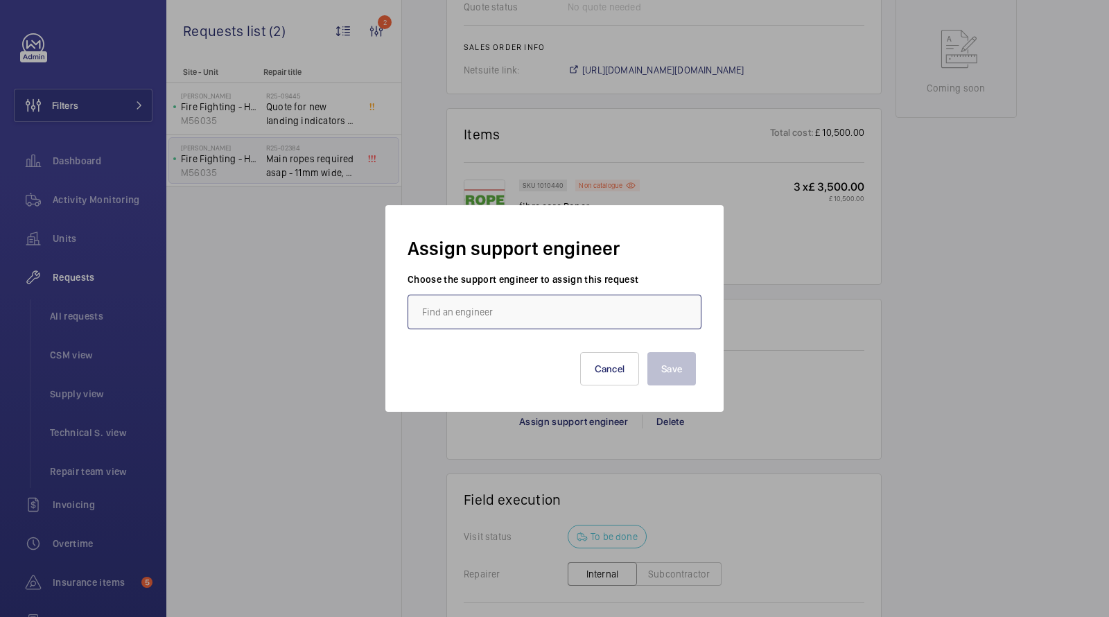
click at [541, 324] on input "text" at bounding box center [554, 311] width 294 height 35
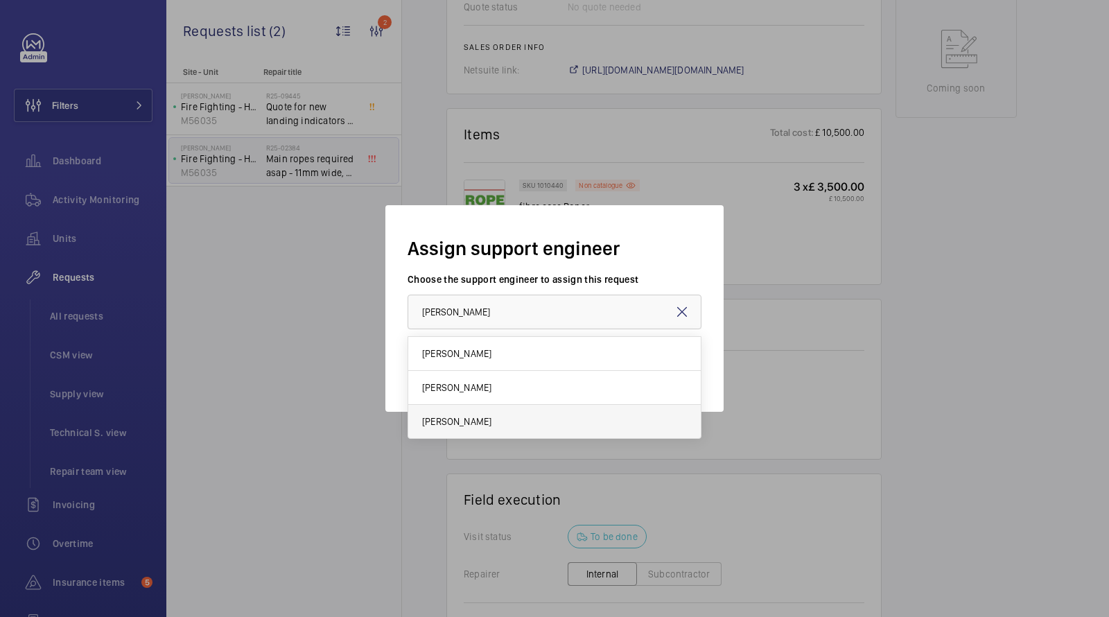
click at [480, 410] on mat-option "[PERSON_NAME]" at bounding box center [554, 421] width 292 height 33
type input "[PERSON_NAME]"
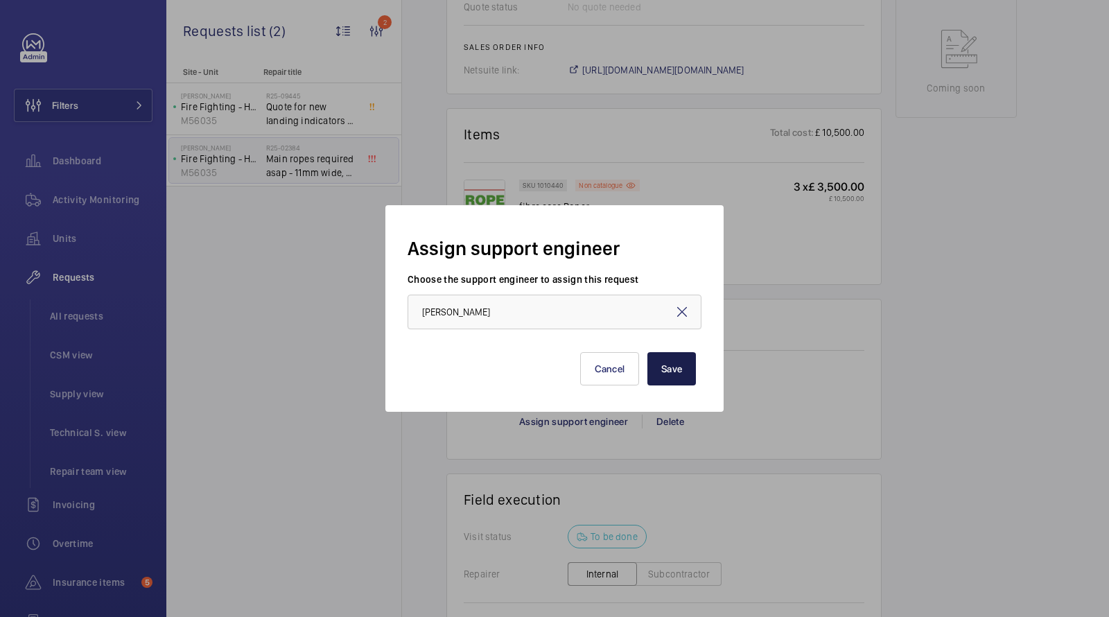
click at [677, 362] on button "Save" at bounding box center [671, 368] width 49 height 33
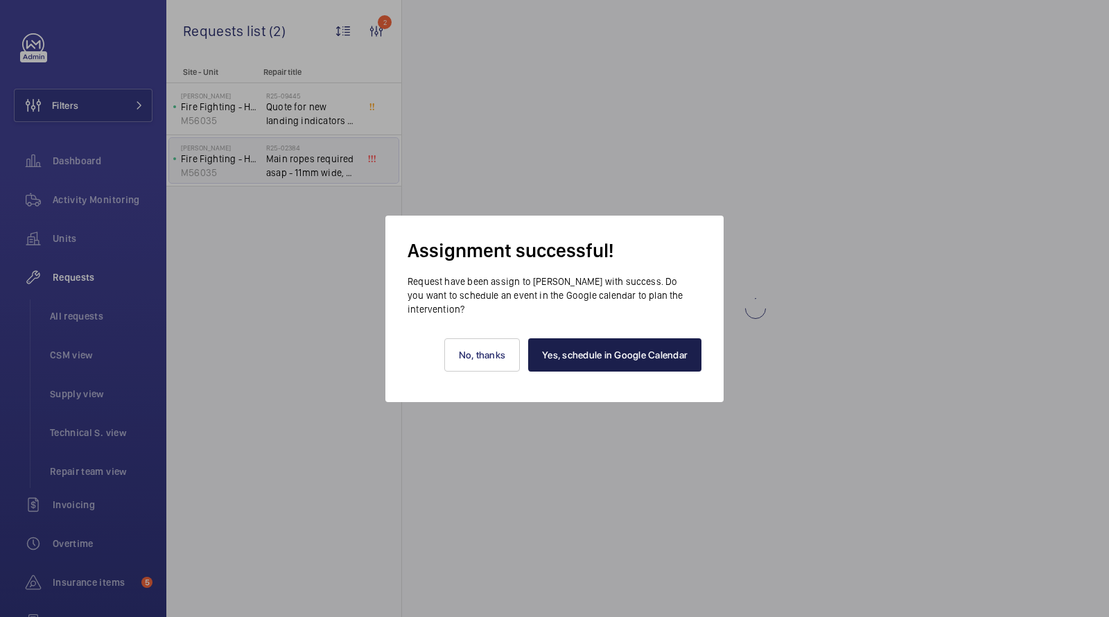
click at [606, 349] on link "Yes, schedule in Google Calendar" at bounding box center [614, 354] width 173 height 33
